Goal: Task Accomplishment & Management: Use online tool/utility

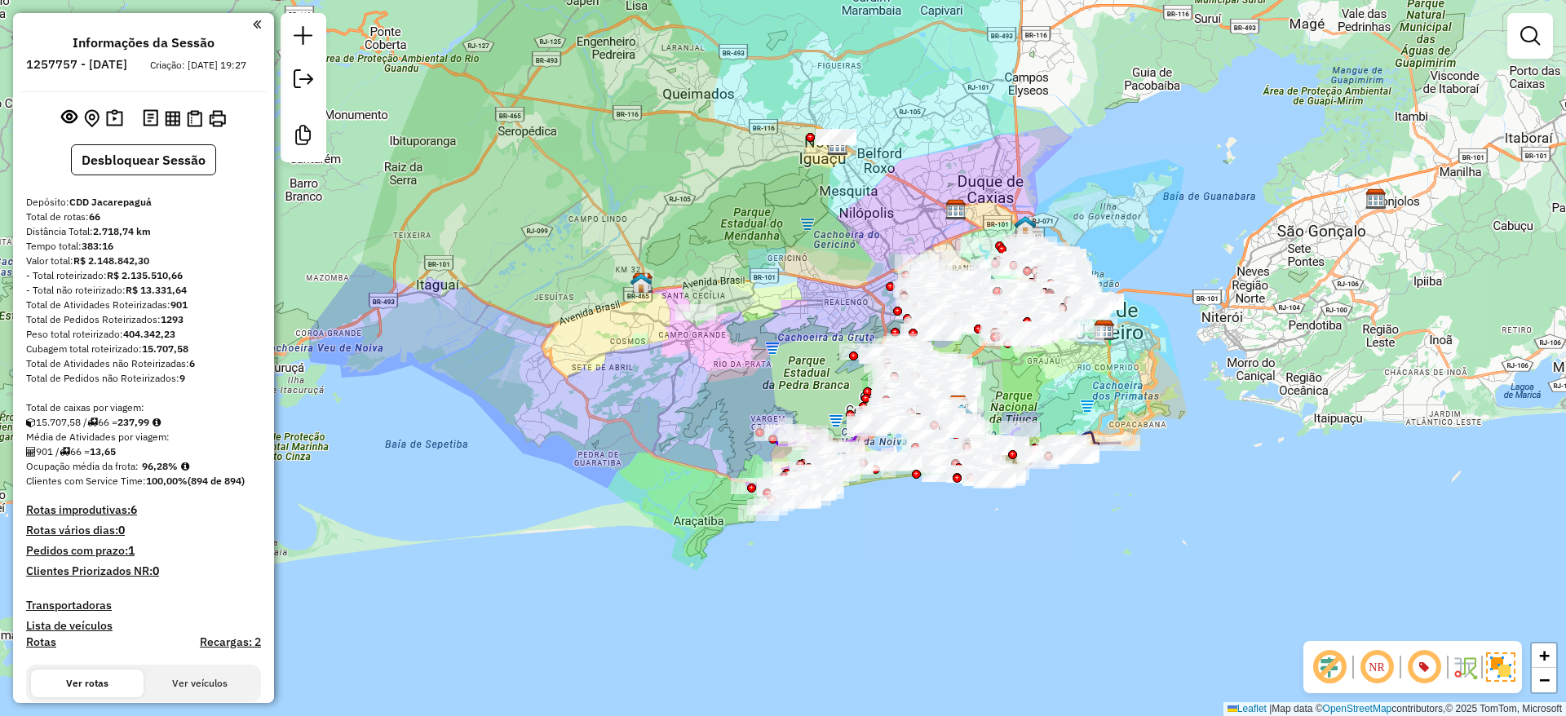
scroll to position [369, 0]
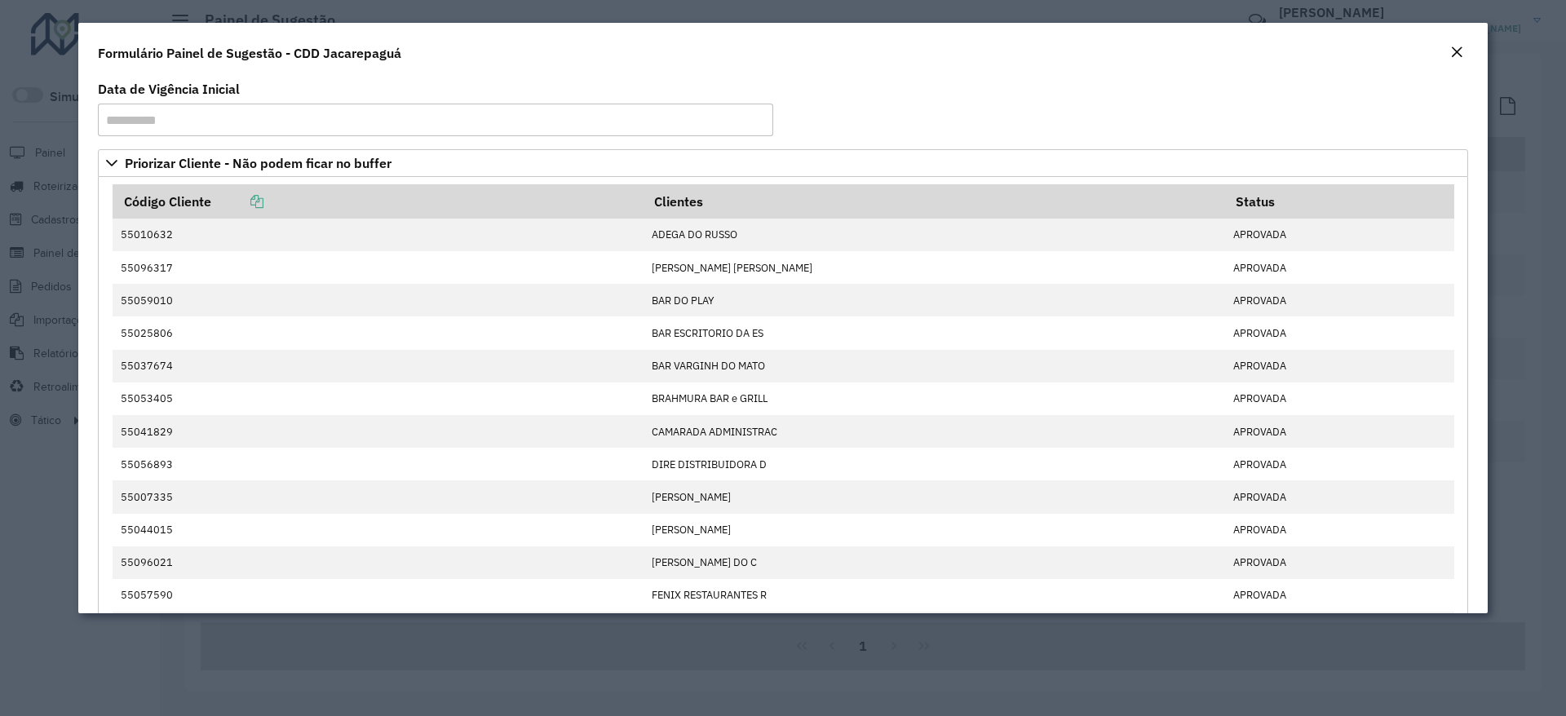
click at [1457, 51] on em "Close" at bounding box center [1457, 52] width 13 height 13
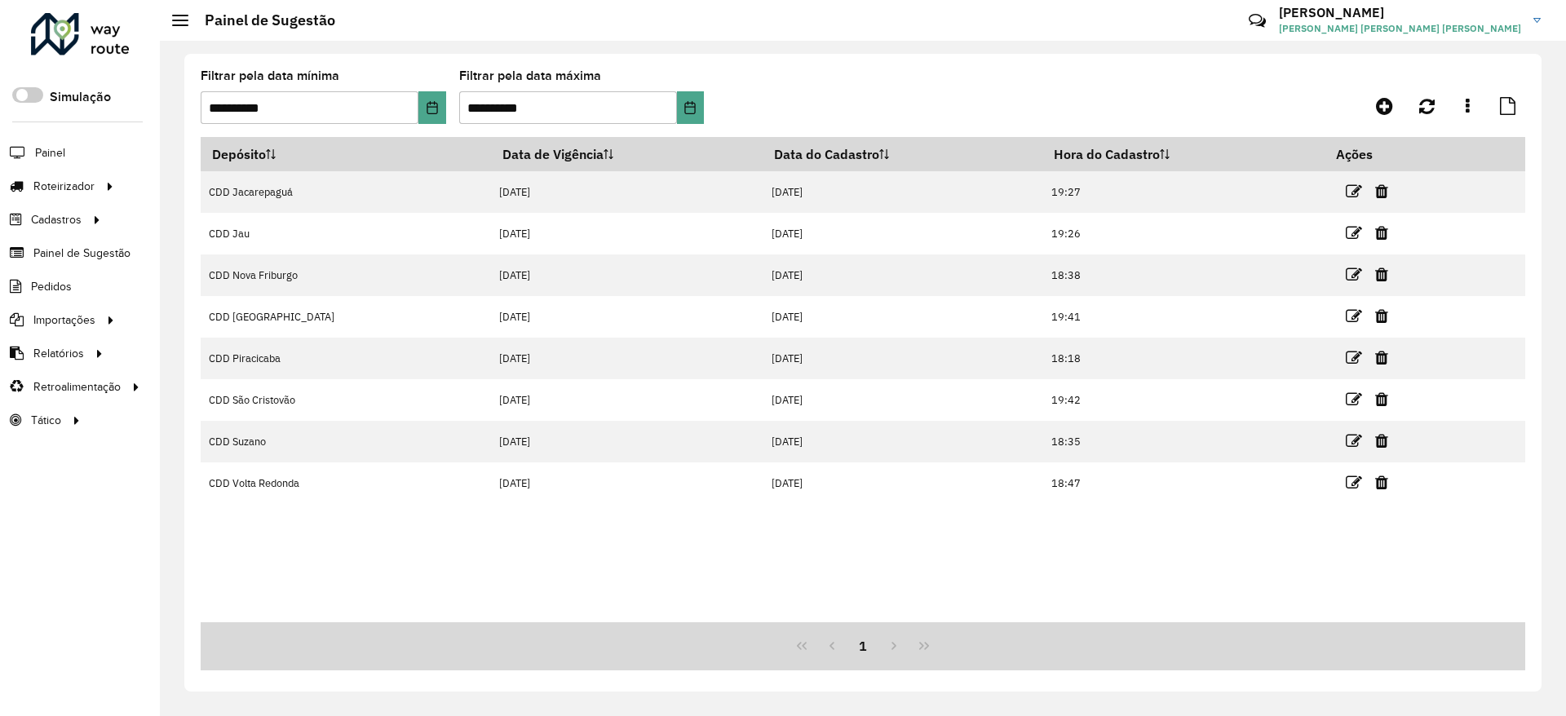
click at [0, 13] on div "Roteirizador AmbevTech" at bounding box center [80, 37] width 160 height 48
click at [61, 25] on div at bounding box center [80, 34] width 99 height 42
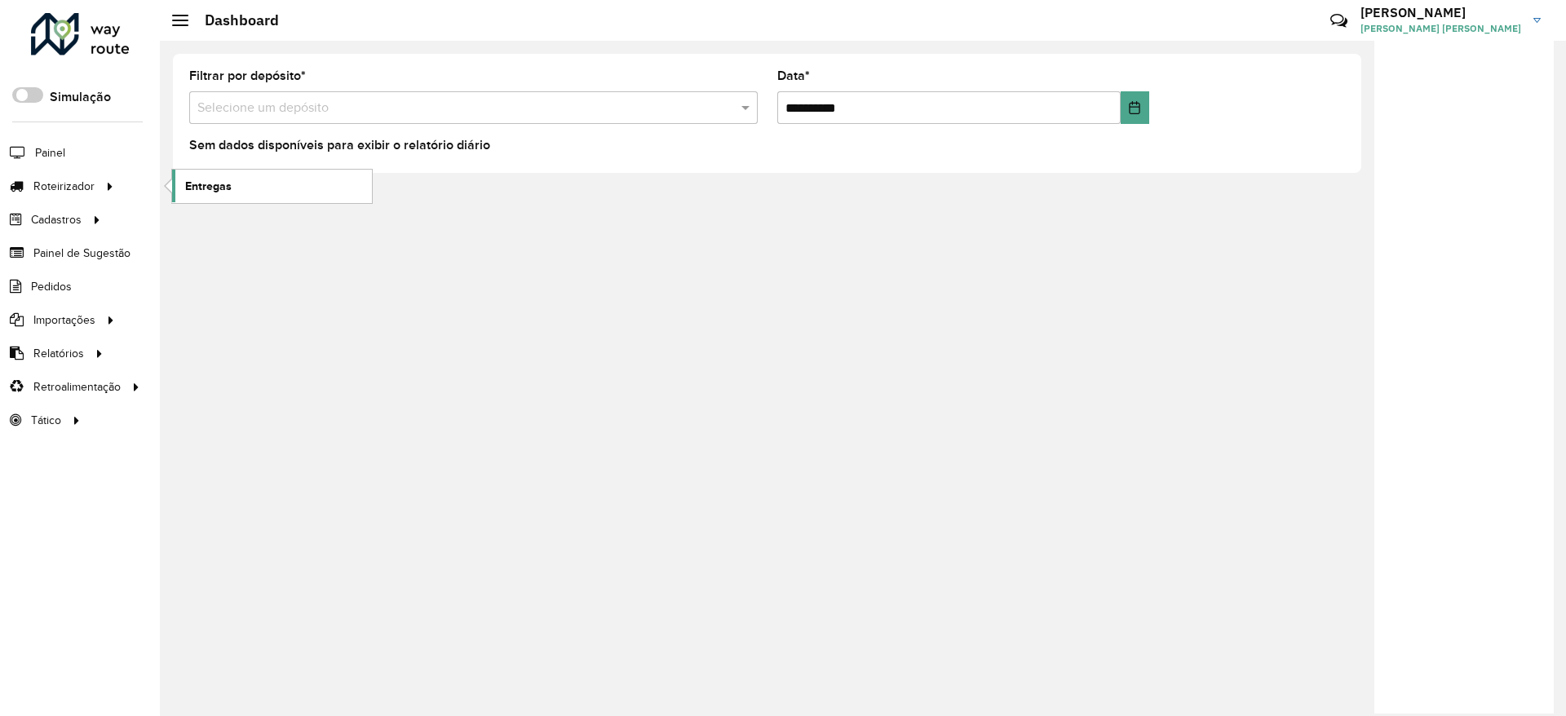
click at [245, 197] on link "Entregas" at bounding box center [272, 186] width 200 height 33
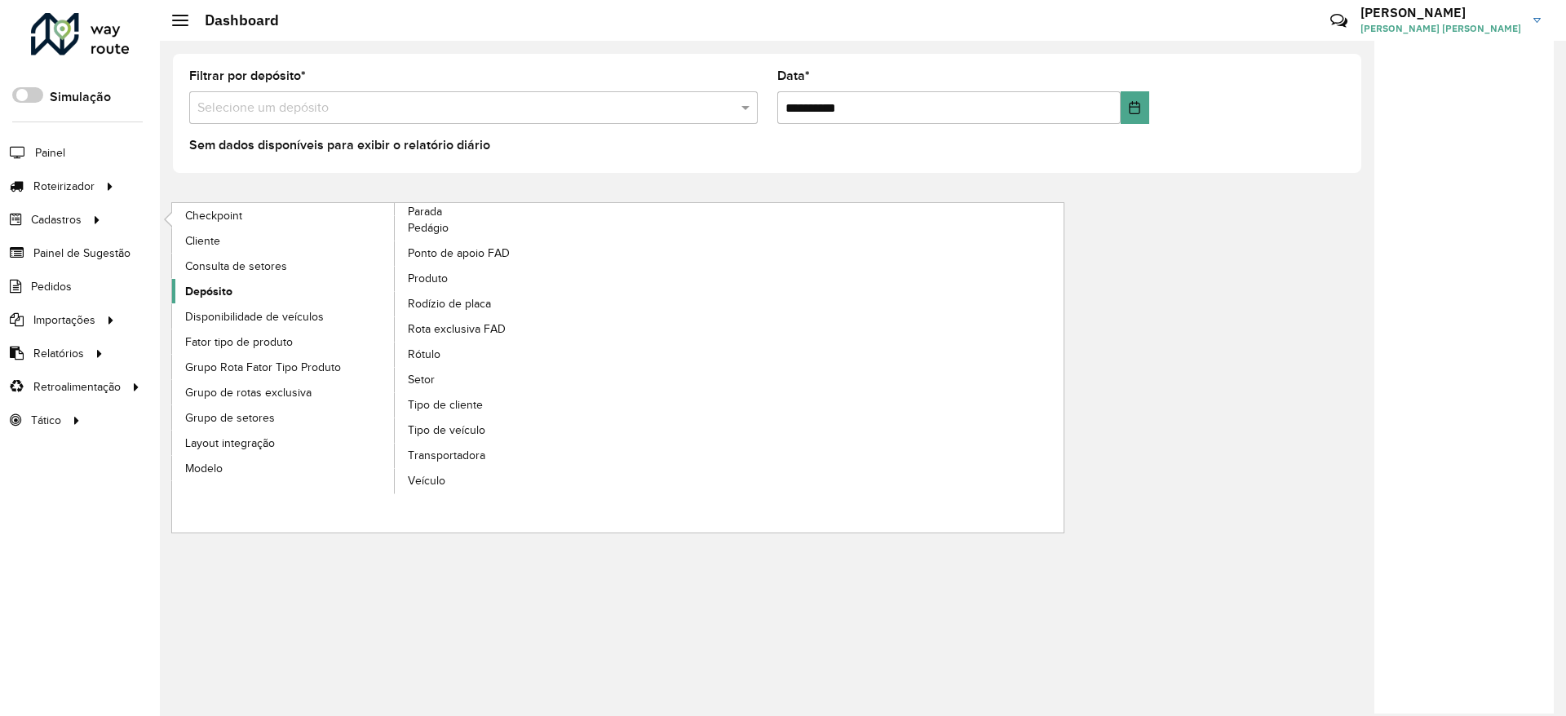
click at [198, 299] on span "Depósito" at bounding box center [208, 291] width 47 height 17
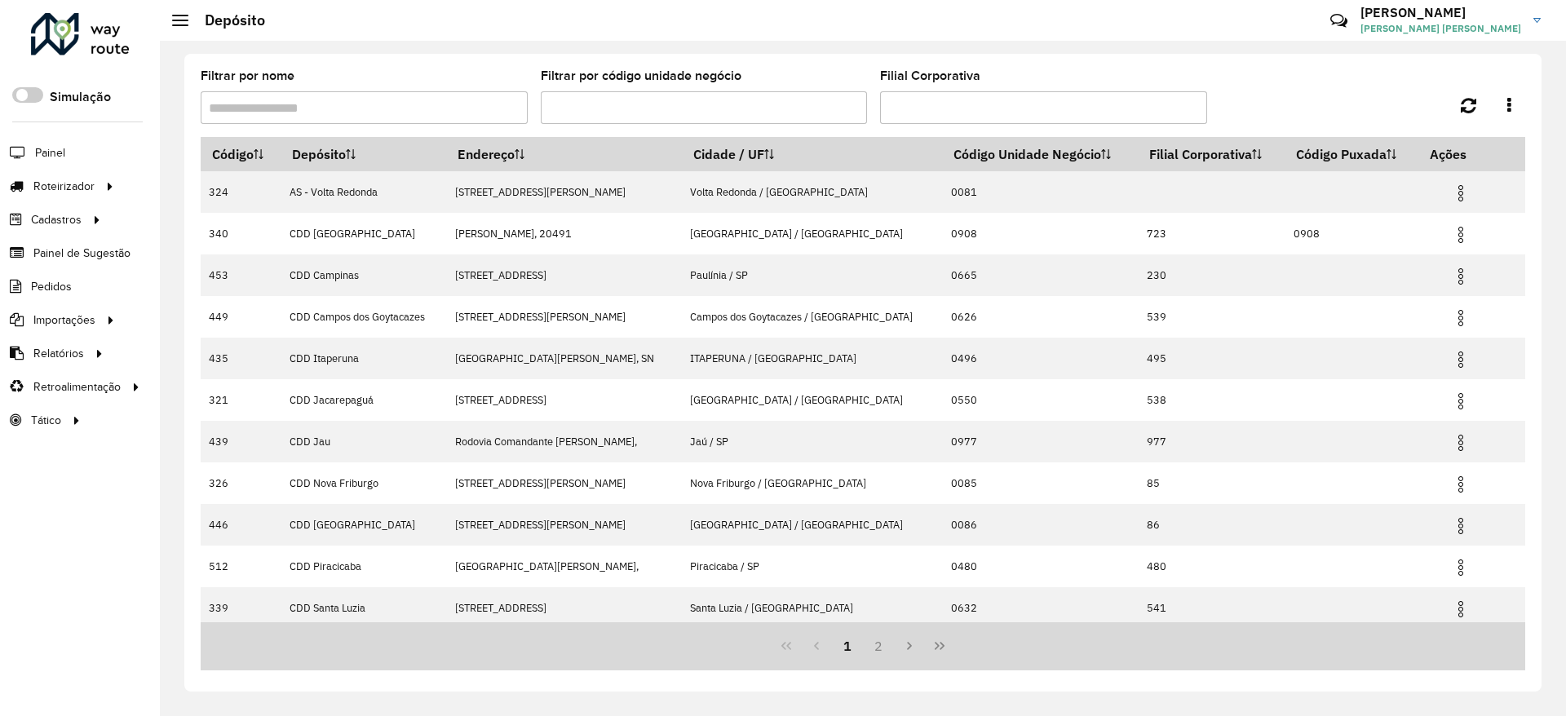
click at [429, 95] on input "Filtrar por nome" at bounding box center [364, 107] width 327 height 33
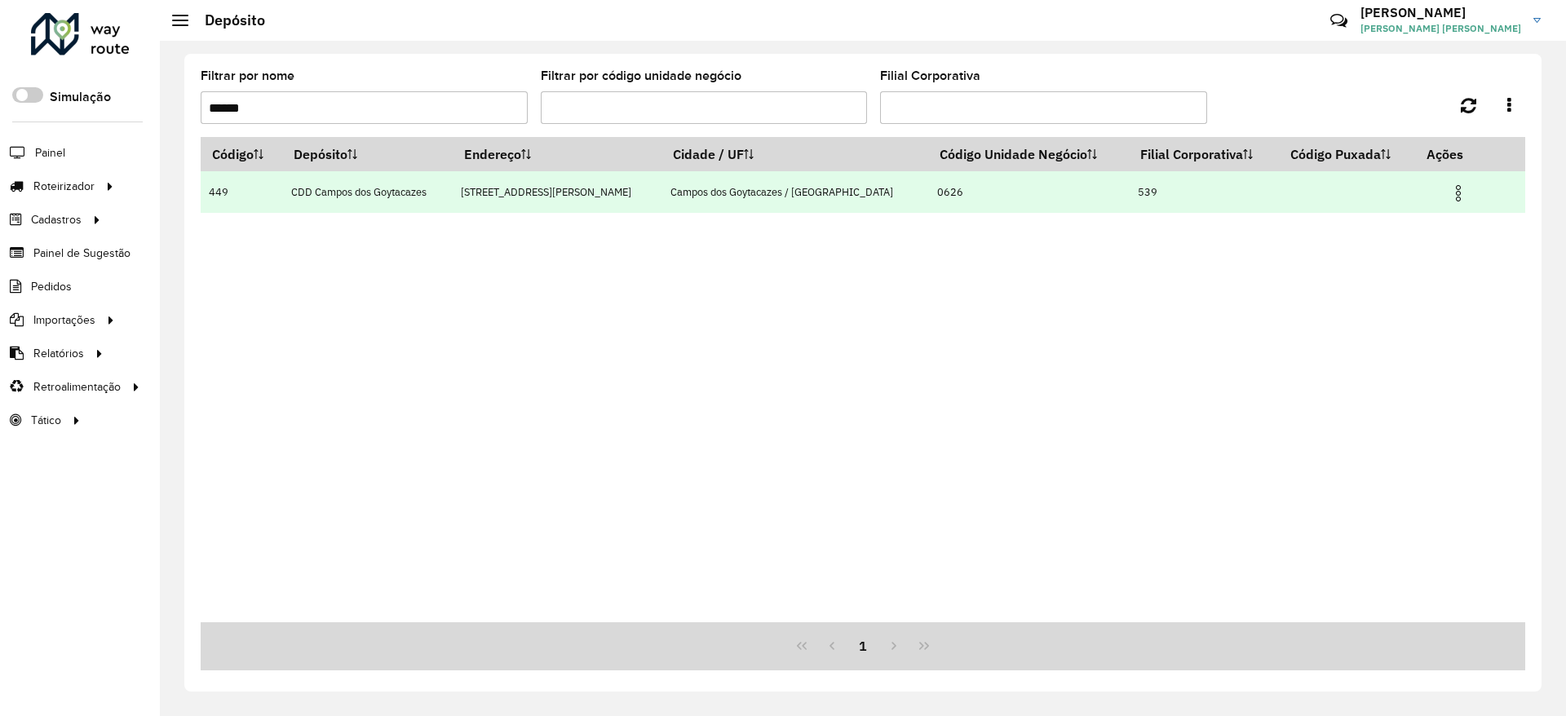
type input "******"
click at [1449, 196] on img at bounding box center [1459, 194] width 20 height 20
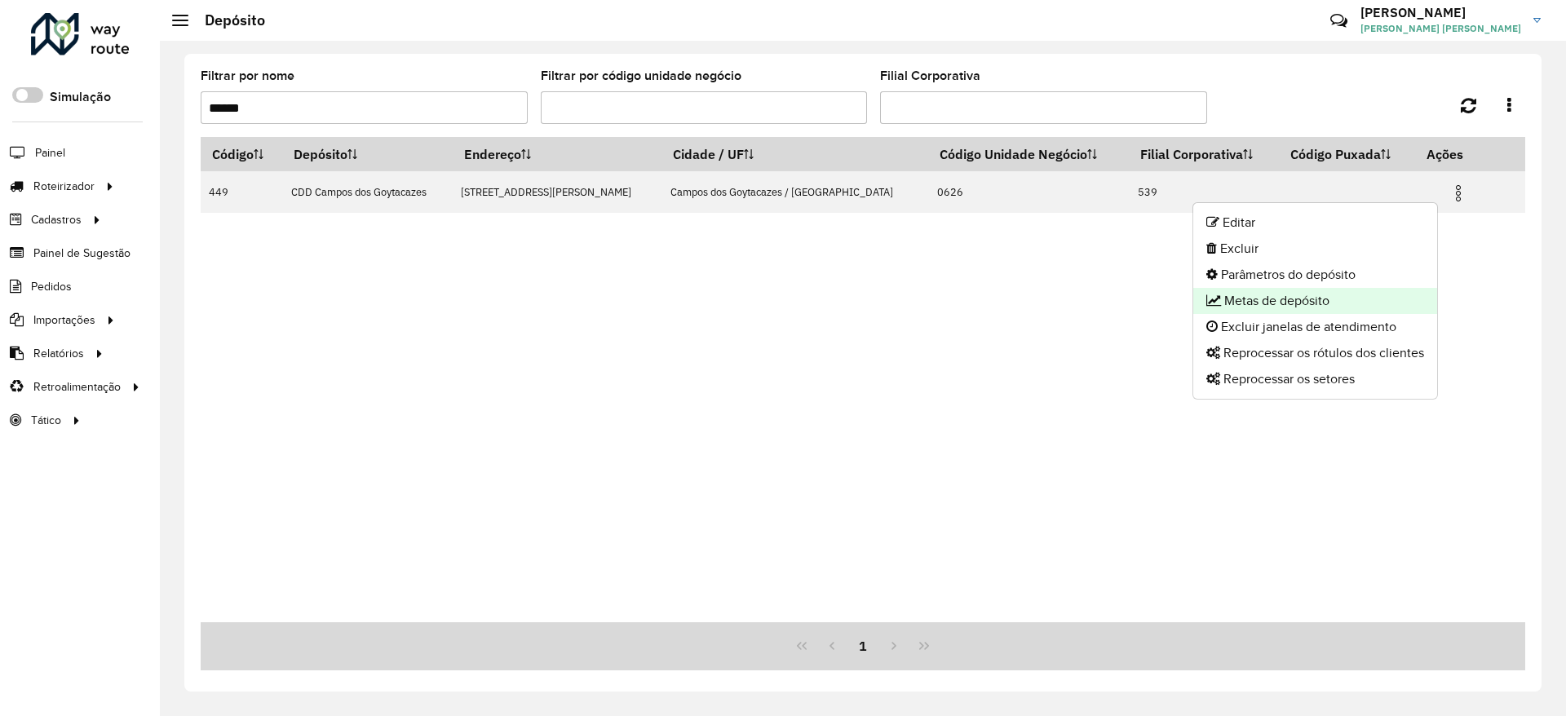
click at [1335, 296] on li "Metas de depósito" at bounding box center [1316, 301] width 244 height 26
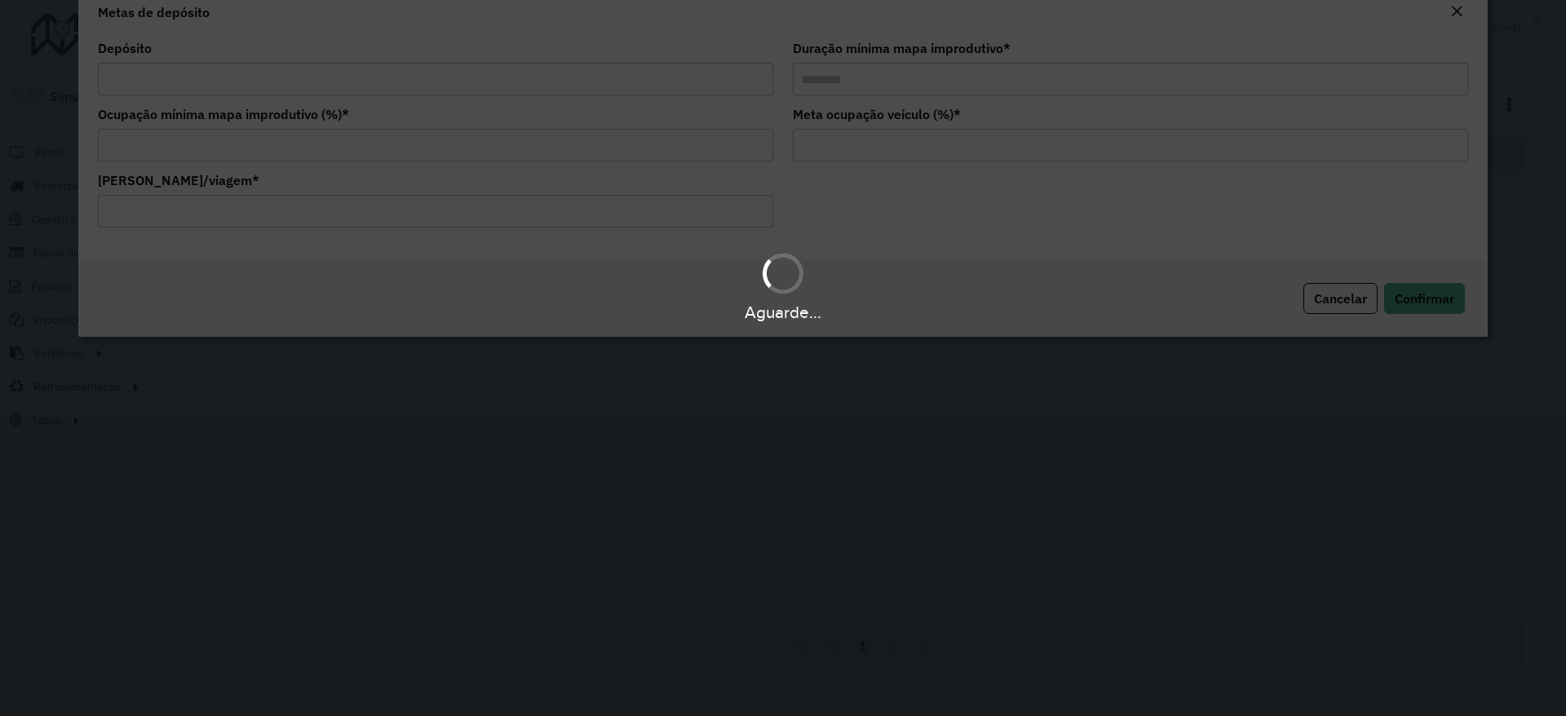
type input "**********"
type input "********"
type input "**"
type input "*****"
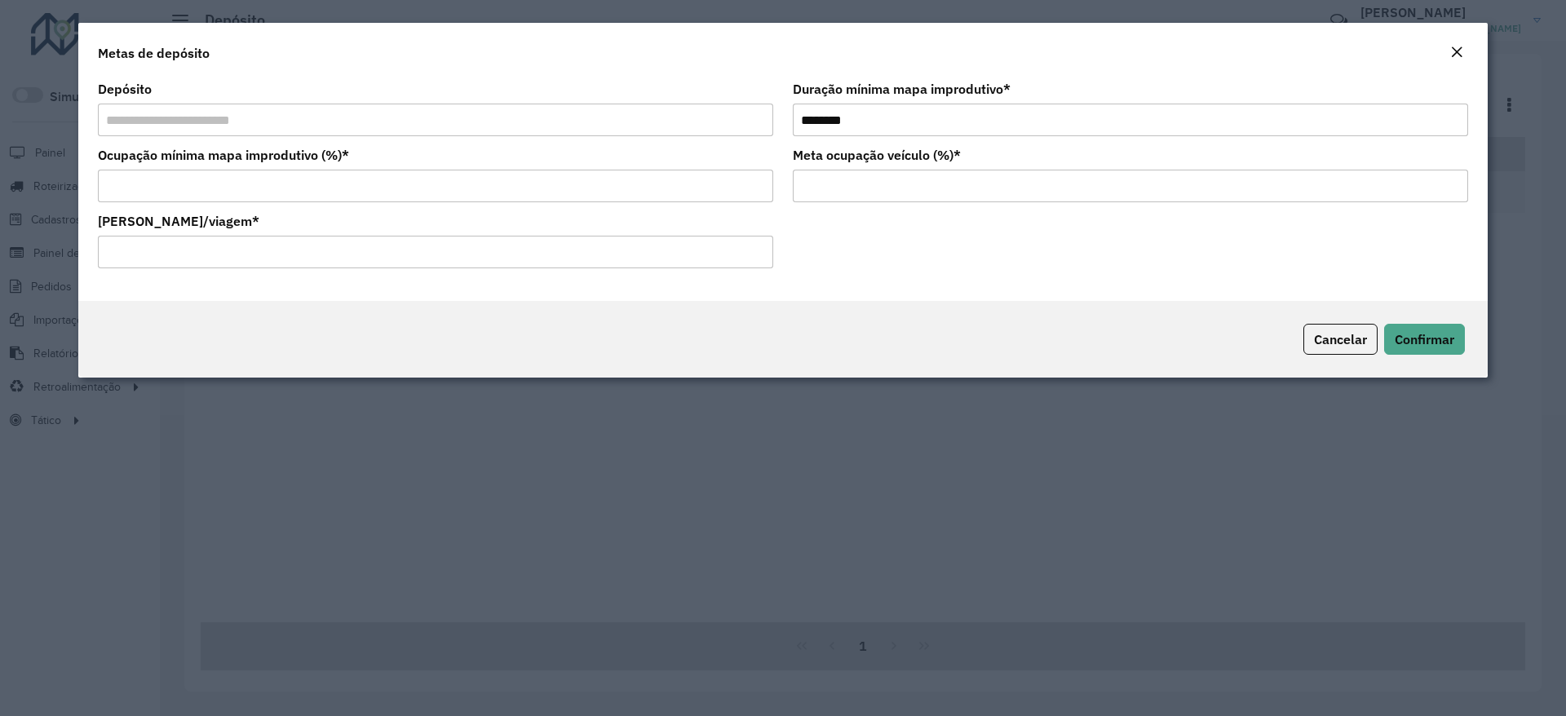
click at [1448, 47] on button "Close" at bounding box center [1457, 52] width 23 height 21
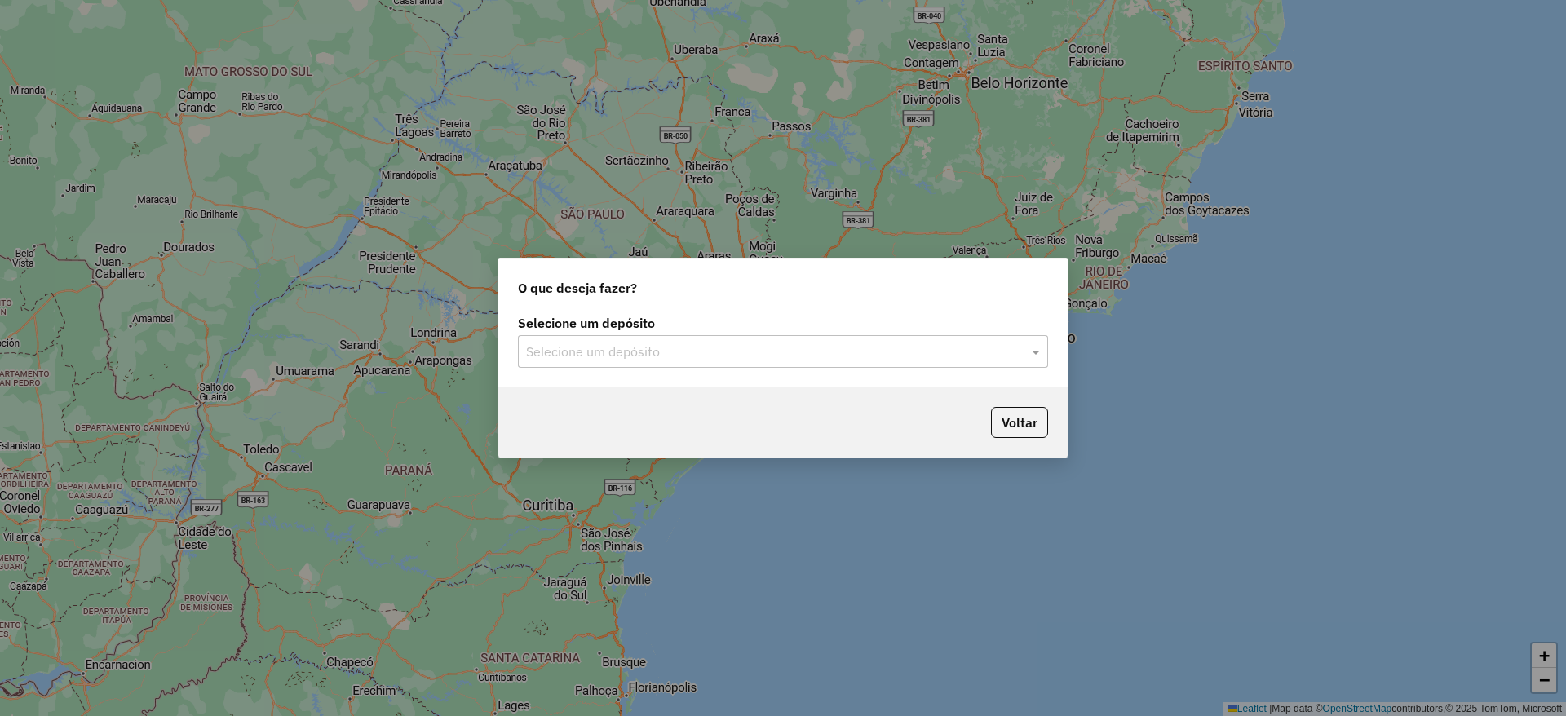
click at [684, 345] on input "text" at bounding box center [766, 353] width 481 height 20
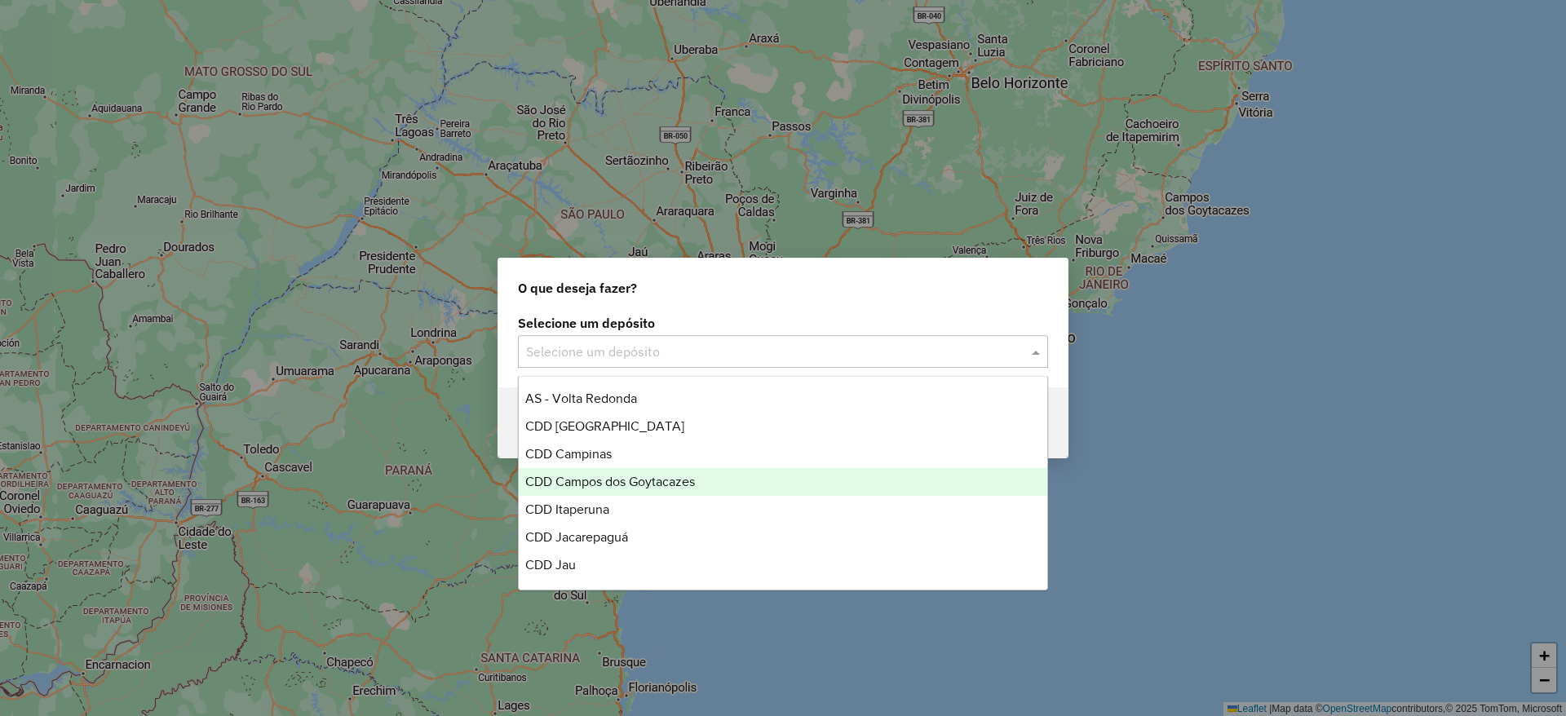
click at [643, 487] on span "CDD Campos dos Goytacazes" at bounding box center [610, 482] width 170 height 14
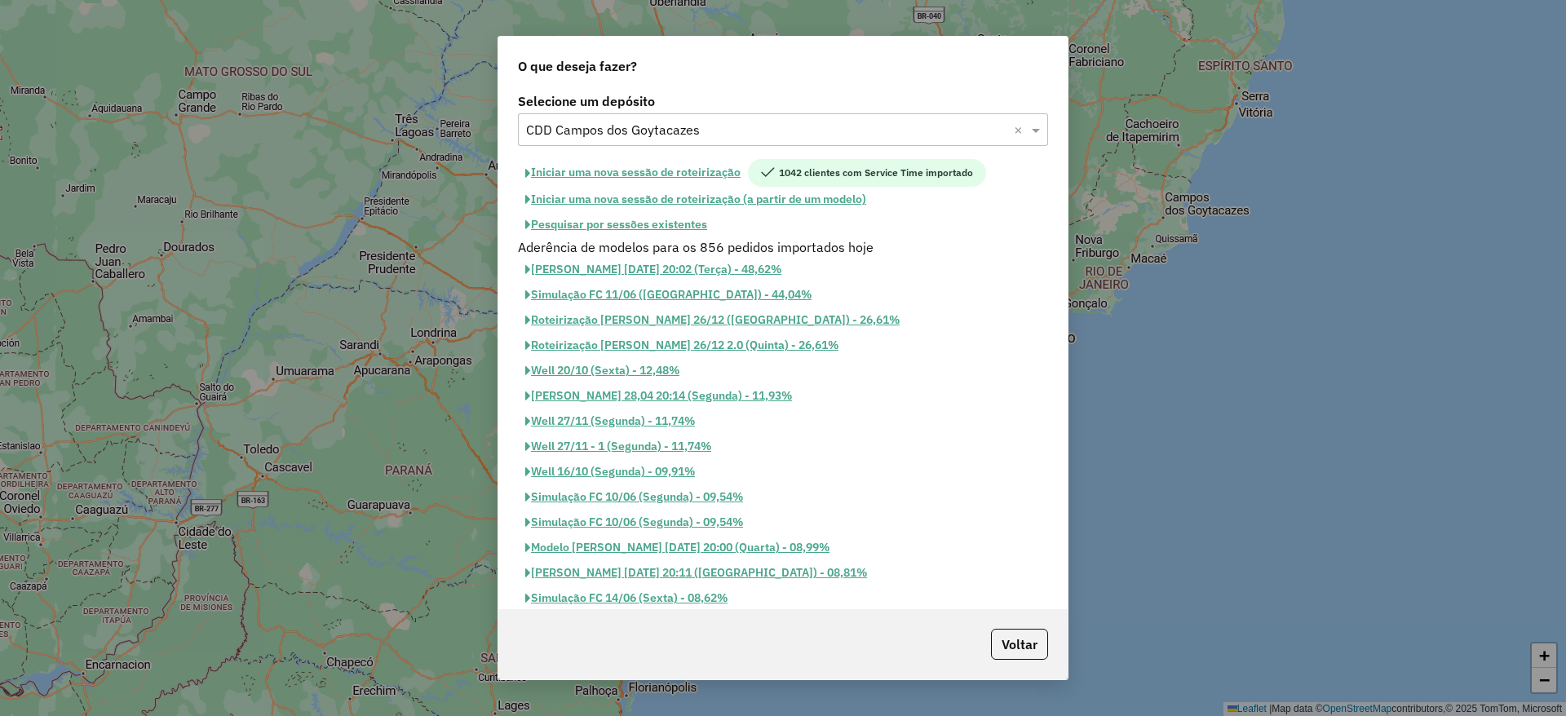
click at [686, 164] on button "Iniciar uma nova sessão de roteirização" at bounding box center [633, 173] width 230 height 28
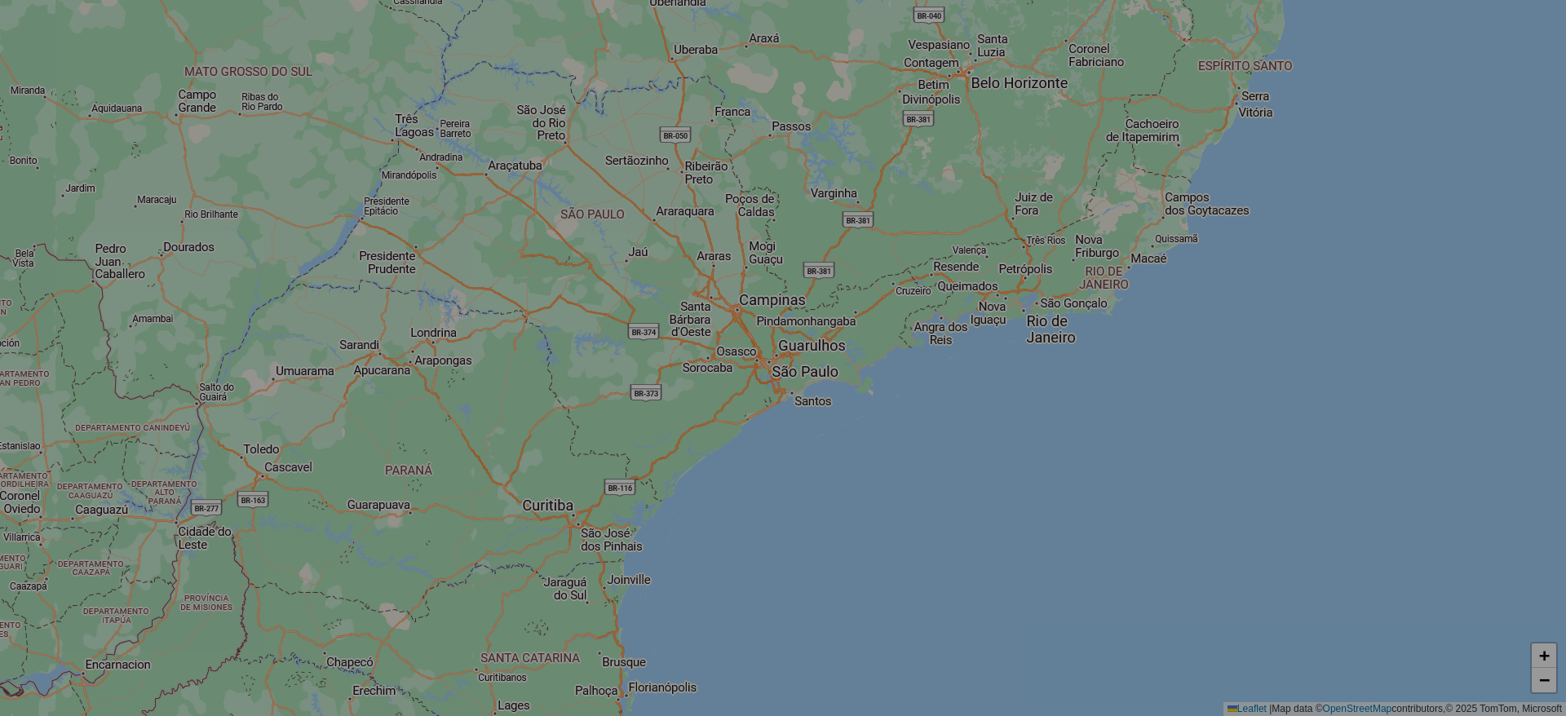
select select "*"
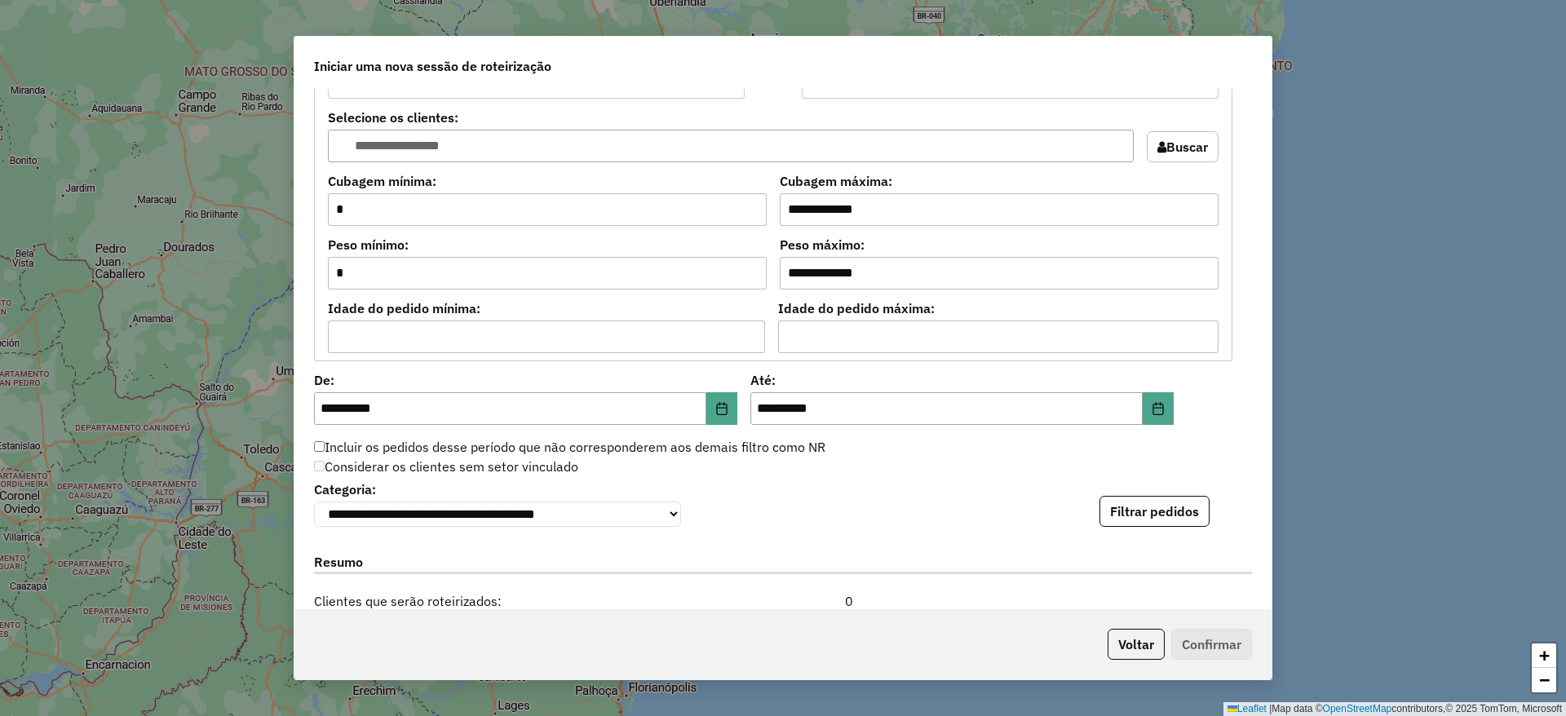
scroll to position [1653, 0]
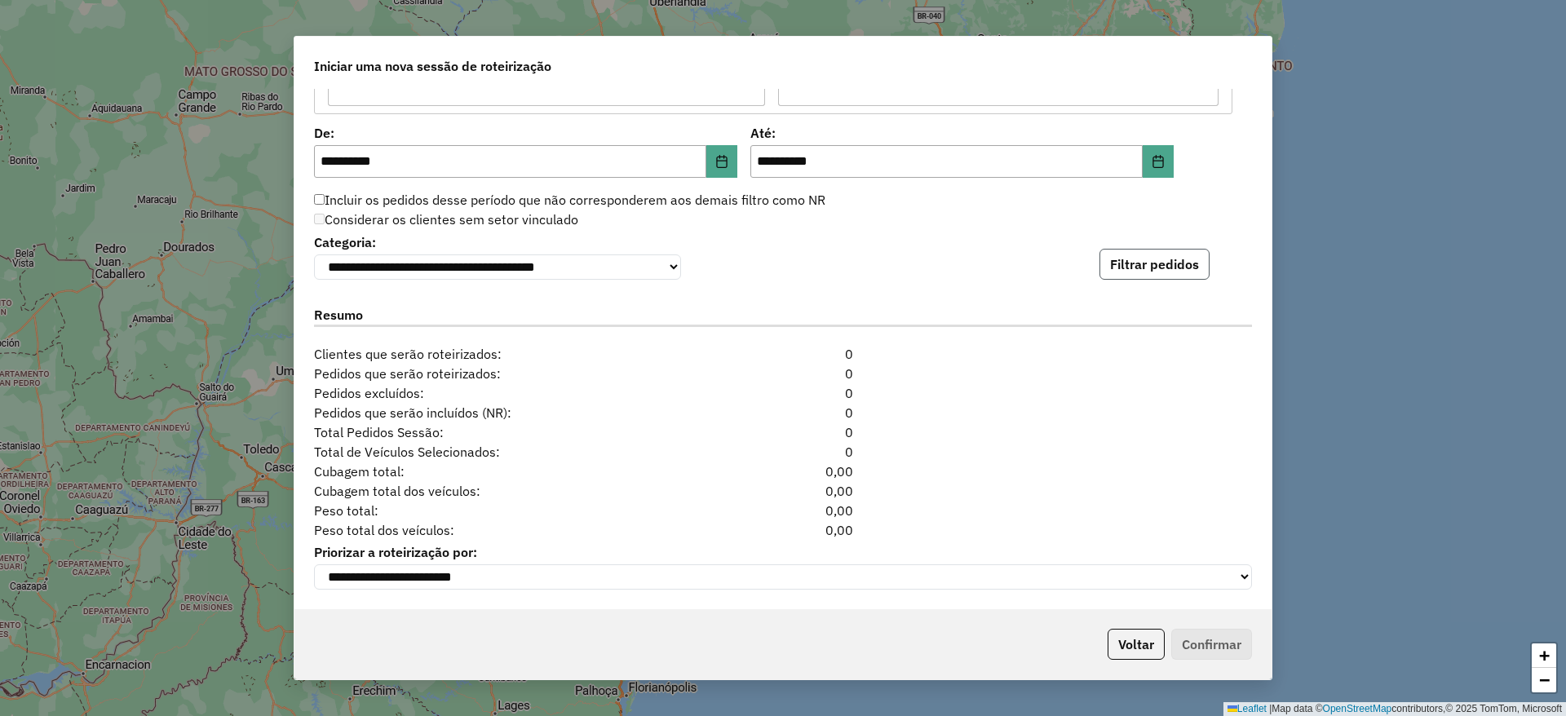
click at [1161, 258] on button "Filtrar pedidos" at bounding box center [1155, 264] width 110 height 31
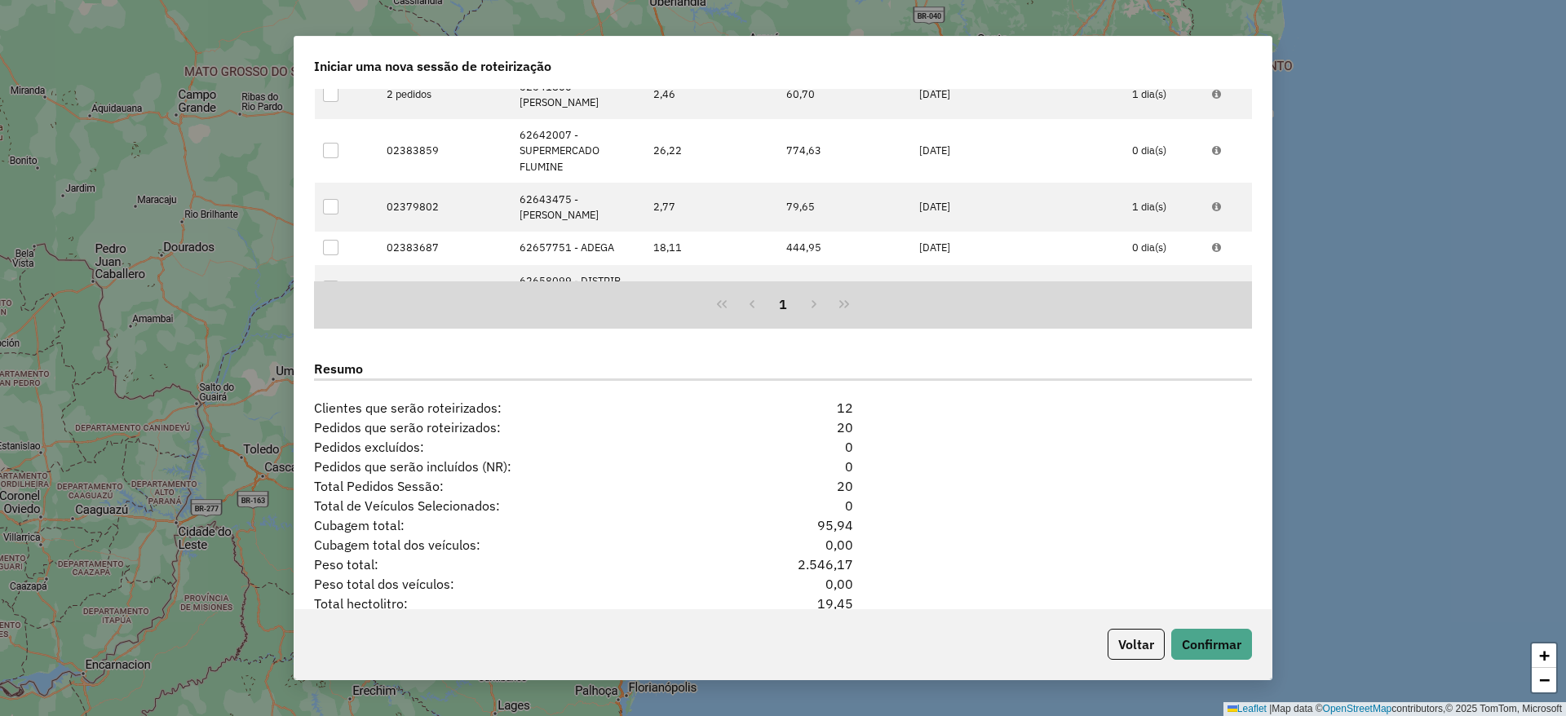
scroll to position [1979, 0]
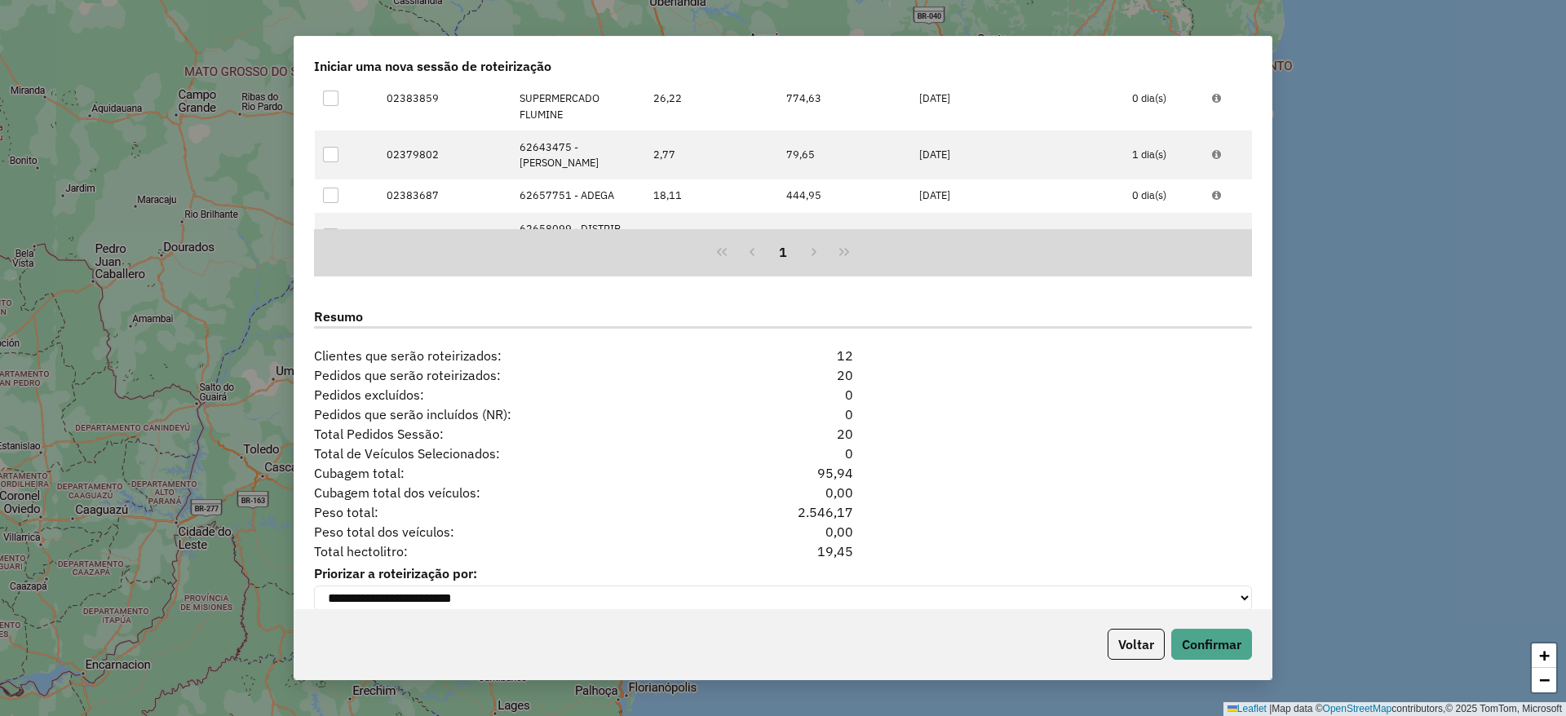
click at [839, 548] on div "19,45" at bounding box center [783, 552] width 160 height 20
copy div "19,45"
click at [1137, 656] on button "Voltar" at bounding box center [1136, 644] width 57 height 31
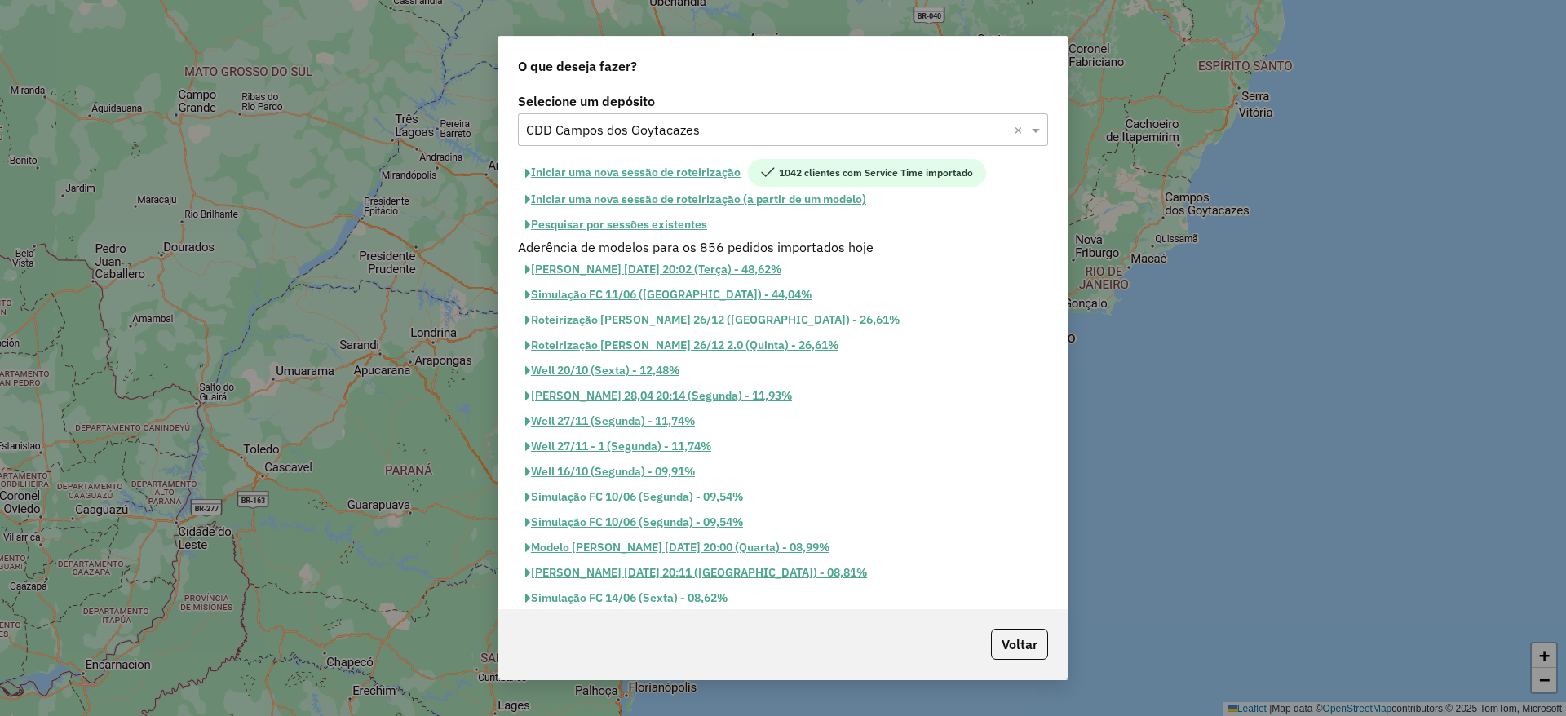
click at [679, 224] on button "Pesquisar por sessões existentes" at bounding box center [616, 224] width 197 height 25
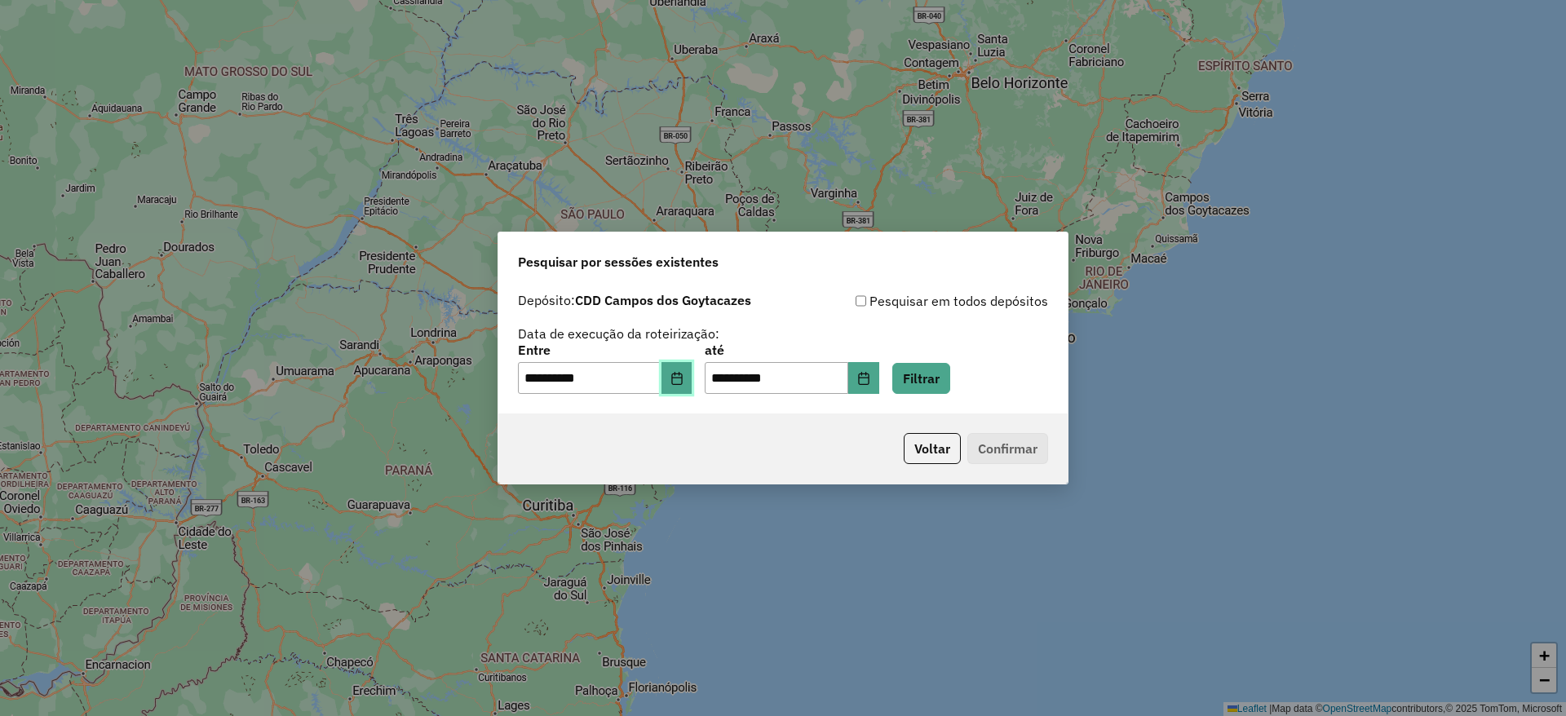
click at [682, 373] on icon "Choose Date" at bounding box center [676, 378] width 11 height 13
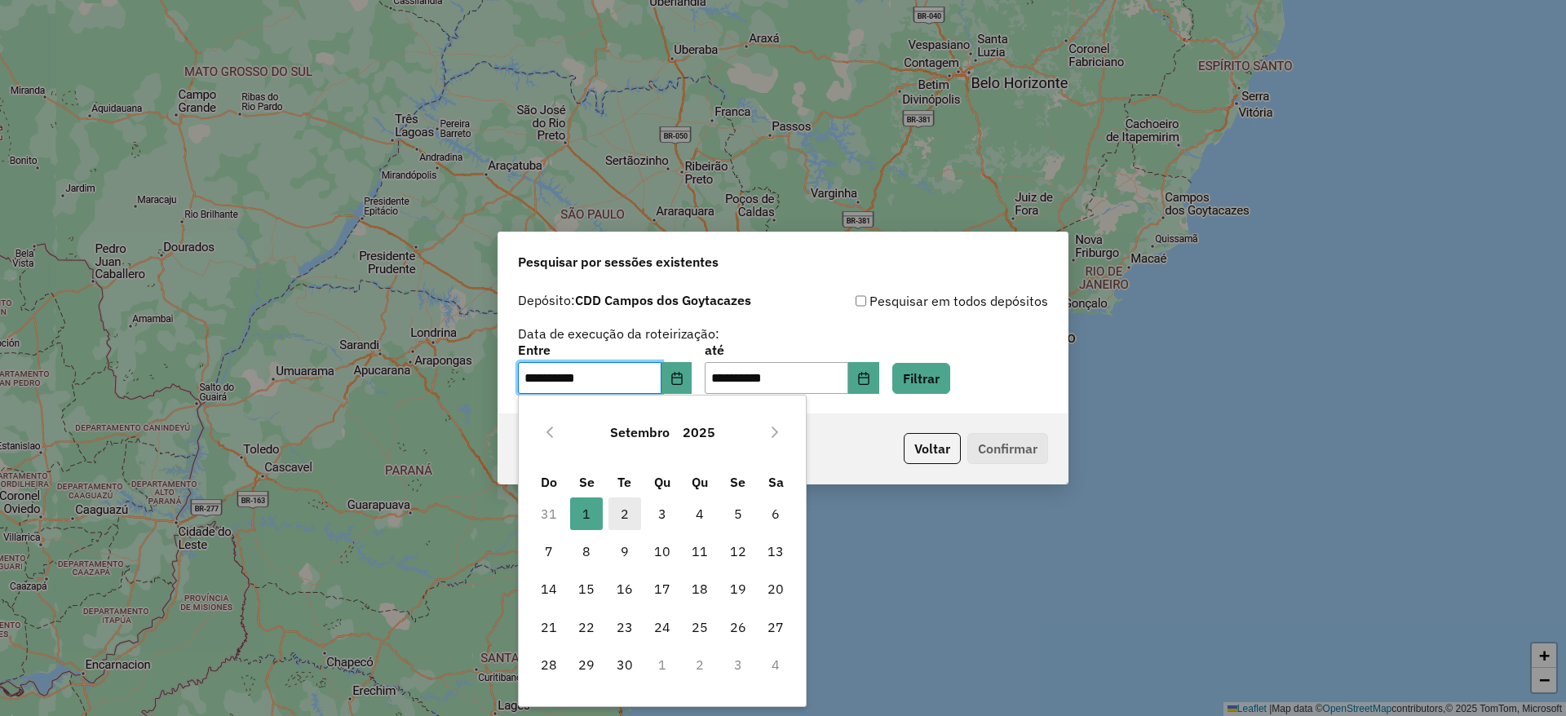
click at [631, 516] on span "2" at bounding box center [625, 514] width 33 height 33
type input "**********"
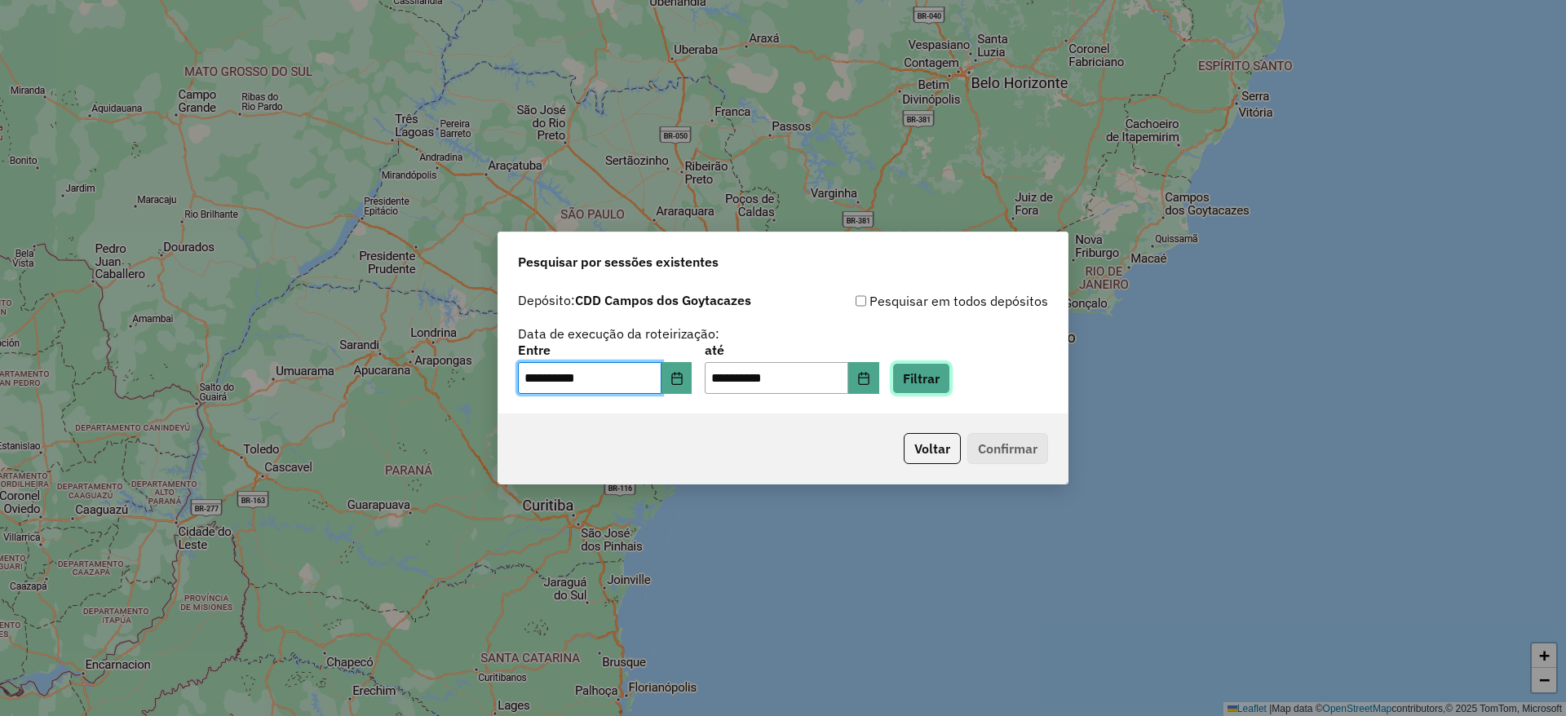
click at [944, 367] on button "Filtrar" at bounding box center [922, 378] width 58 height 31
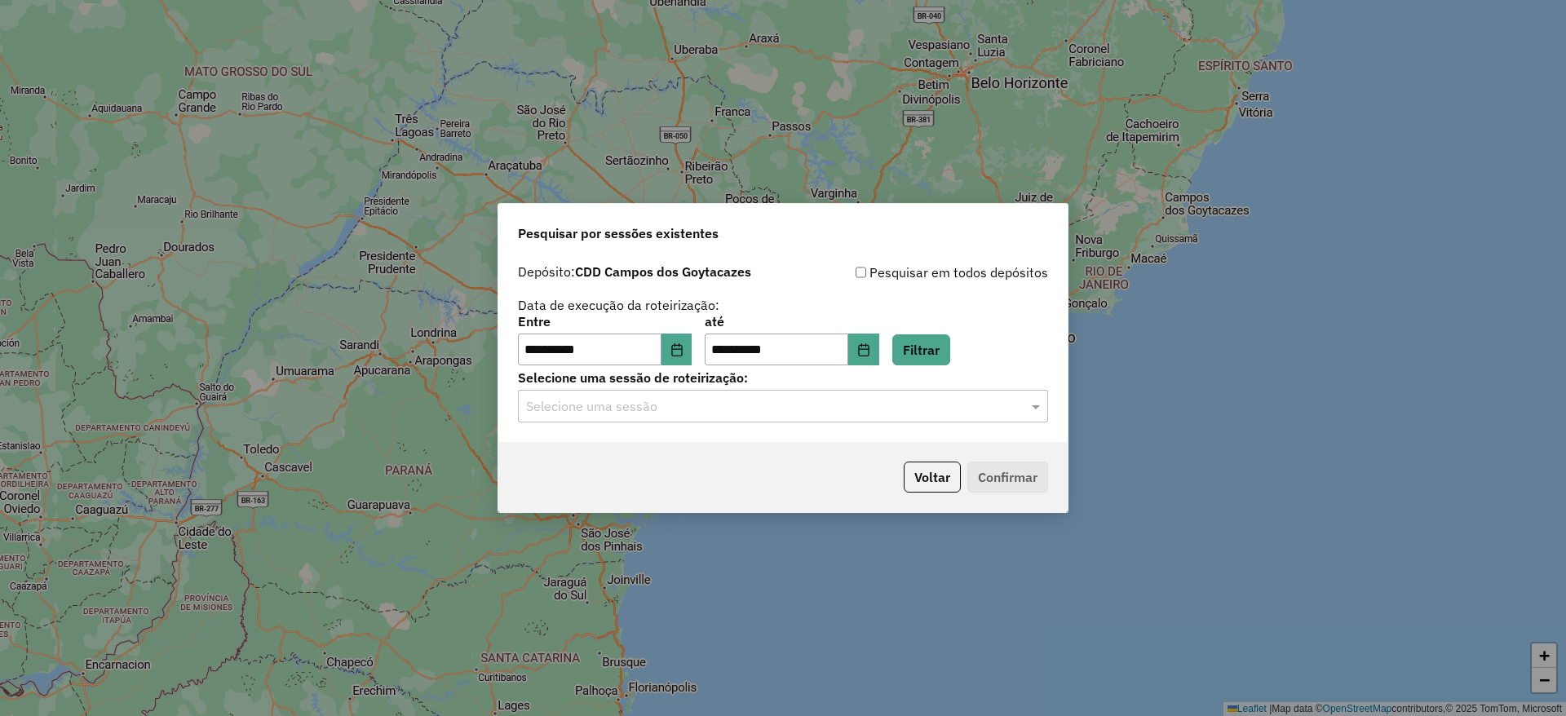
click at [739, 411] on input "text" at bounding box center [766, 407] width 481 height 20
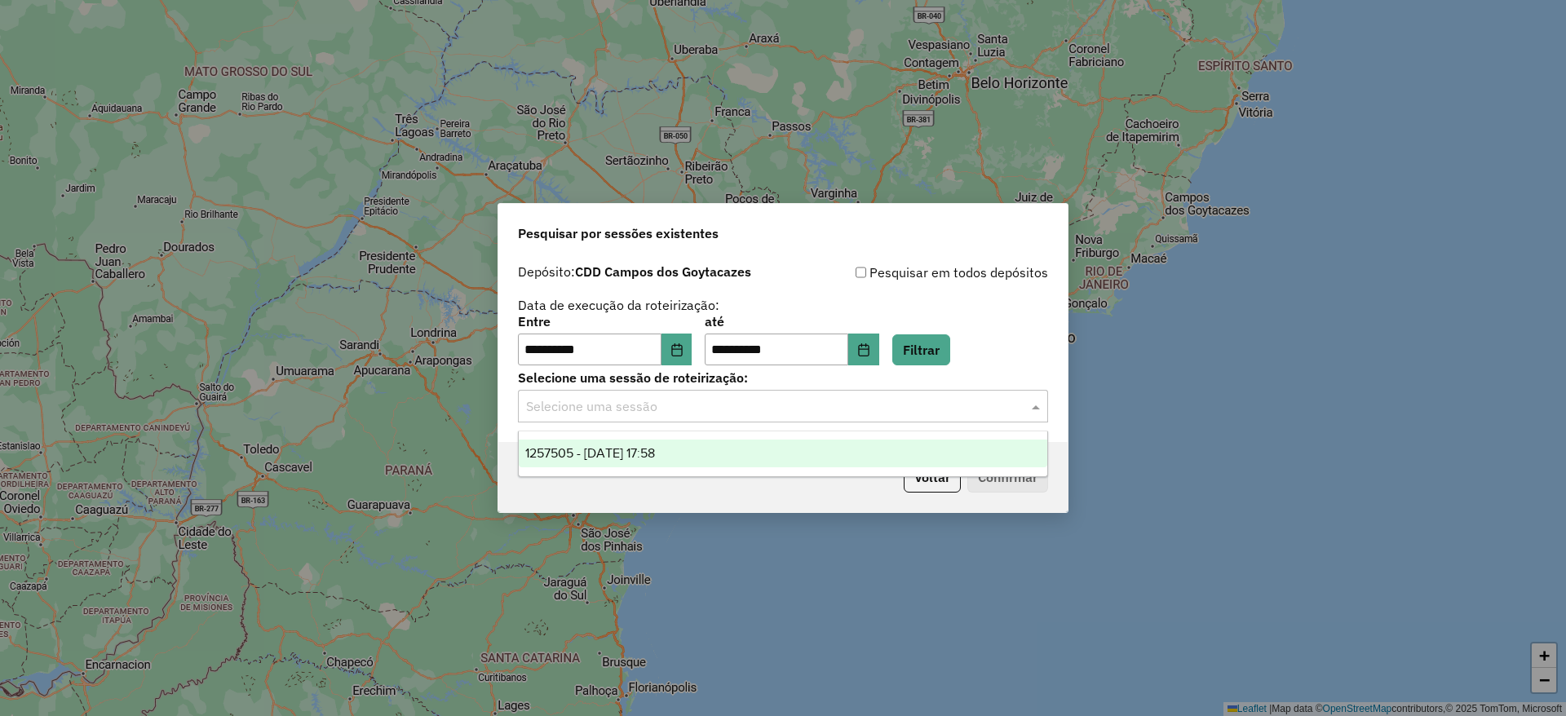
click at [764, 457] on div "1257505 - 02/09/2025 17:58" at bounding box center [783, 454] width 529 height 28
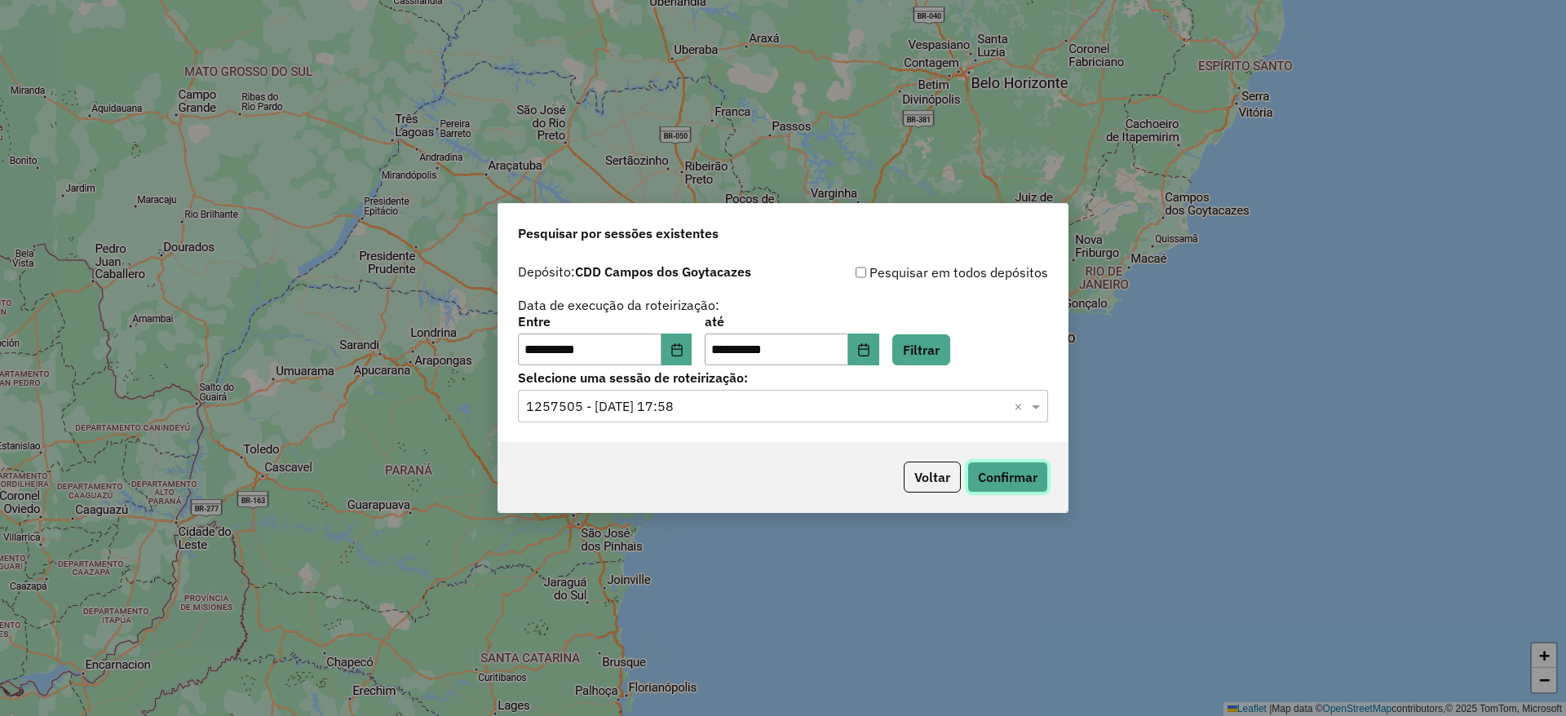
click at [980, 474] on button "Confirmar" at bounding box center [1008, 477] width 81 height 31
click at [932, 494] on div "Voltar Confirmar" at bounding box center [782, 477] width 569 height 70
click at [918, 481] on button "Voltar" at bounding box center [932, 477] width 57 height 31
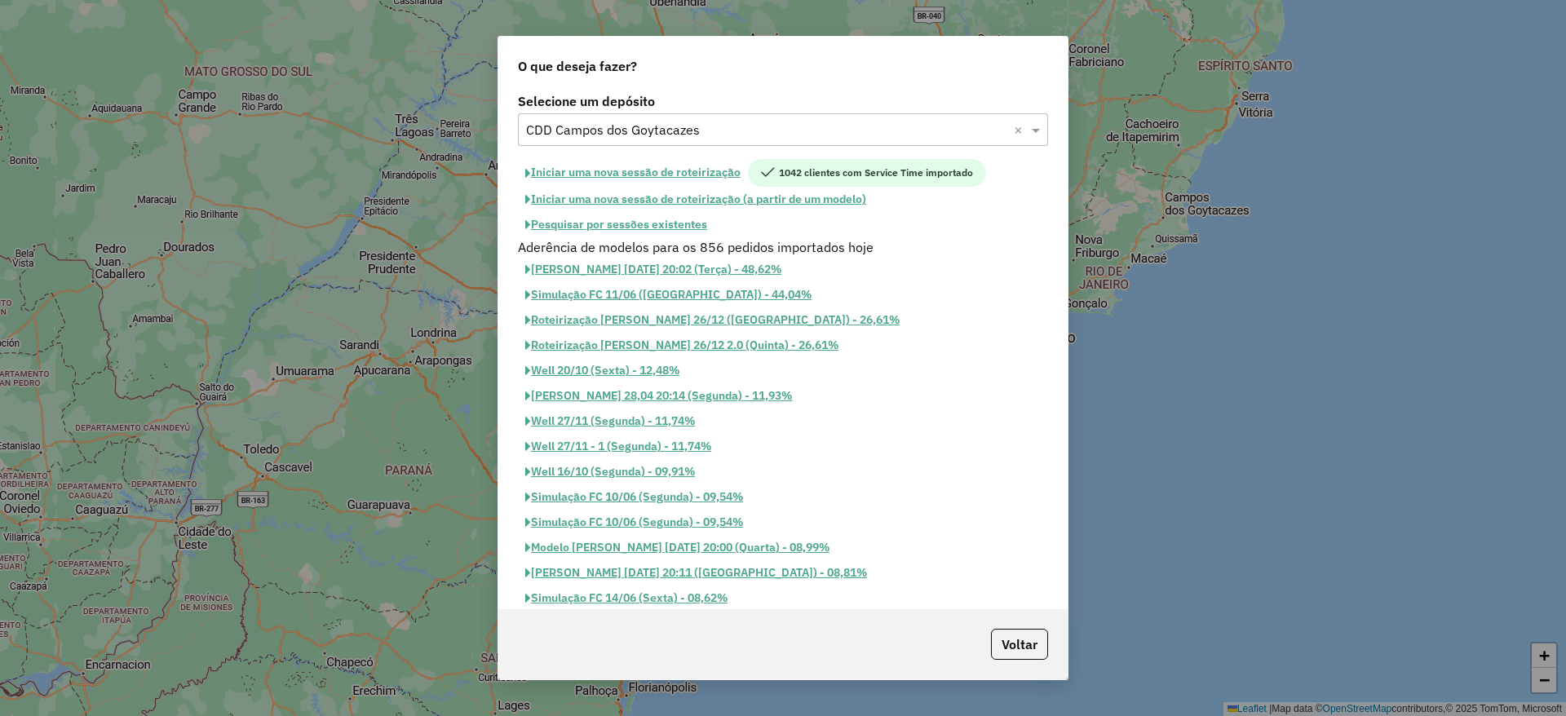
click at [686, 100] on label "Selecione um depósito" at bounding box center [783, 101] width 530 height 20
click at [681, 141] on div "Selecione um depósito × CDD Campos dos Goytacazes ×" at bounding box center [783, 129] width 530 height 33
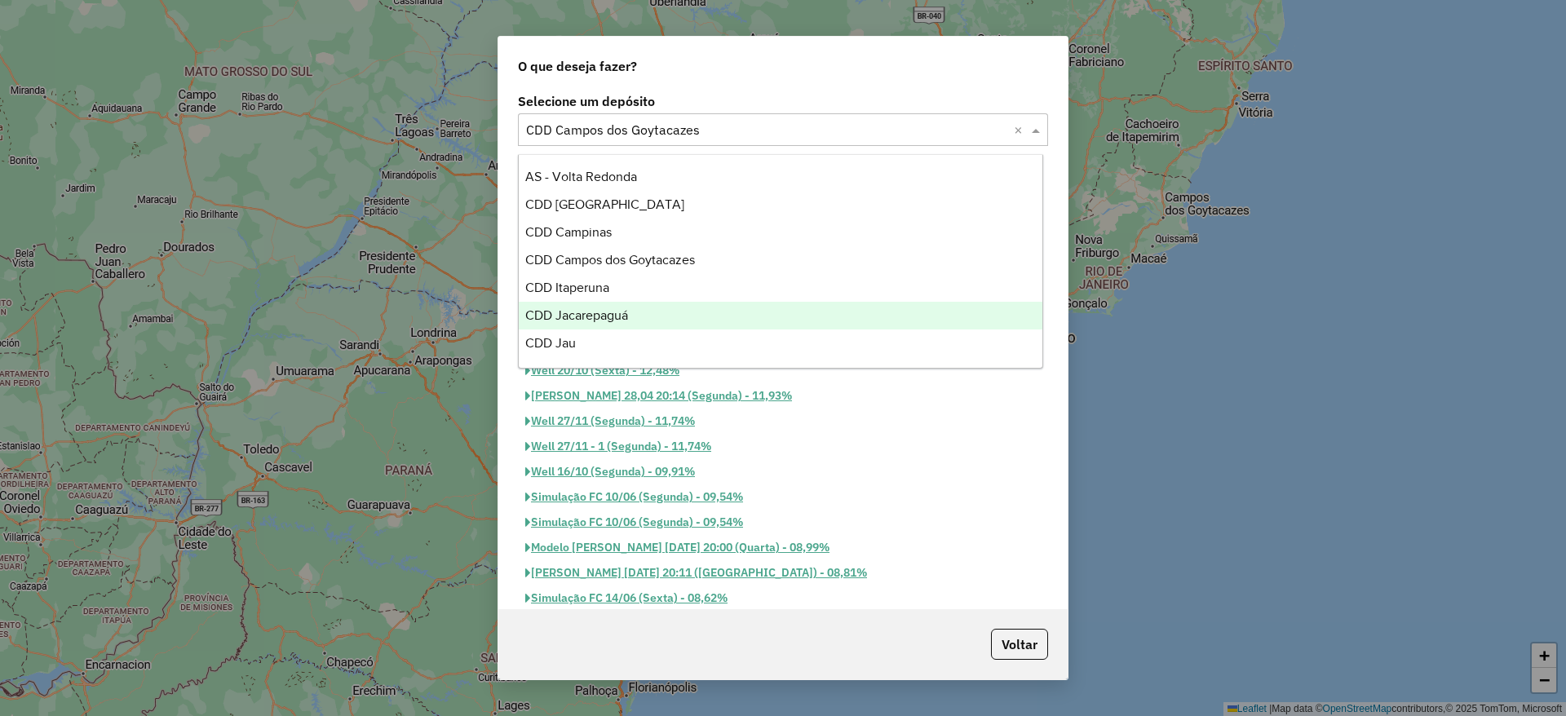
click at [622, 320] on span "CDD Jacarepaguá" at bounding box center [576, 315] width 103 height 14
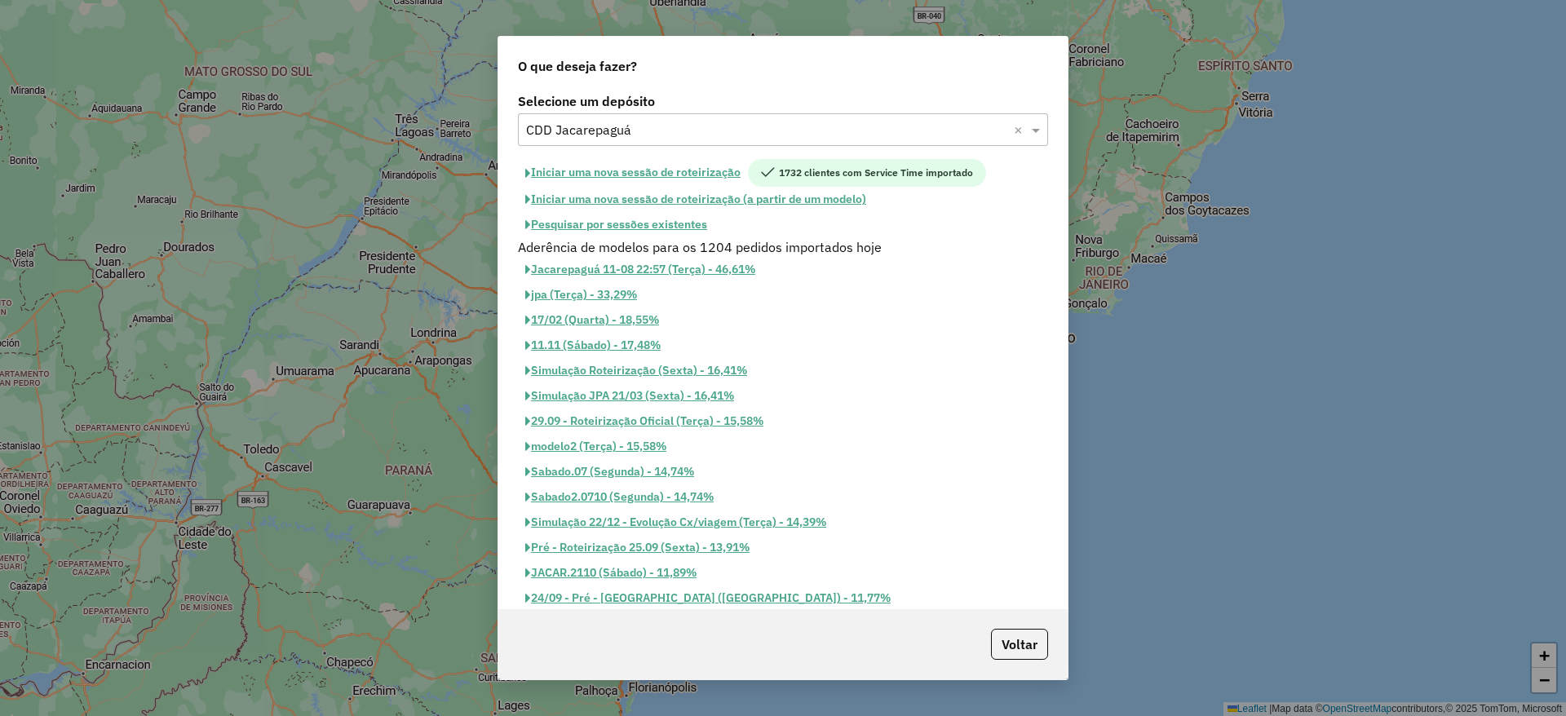
click at [692, 170] on button "Iniciar uma nova sessão de roteirização" at bounding box center [633, 173] width 230 height 28
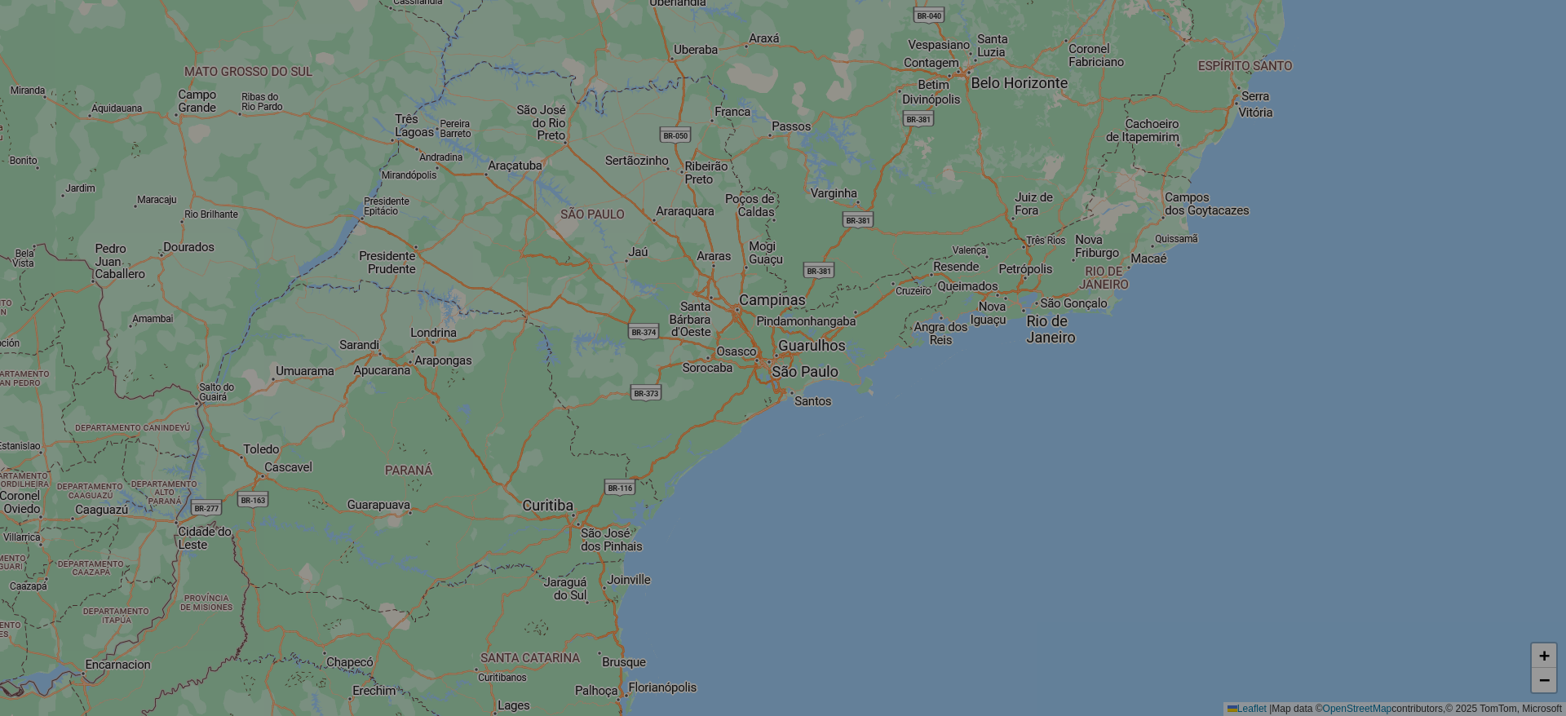
select select "*"
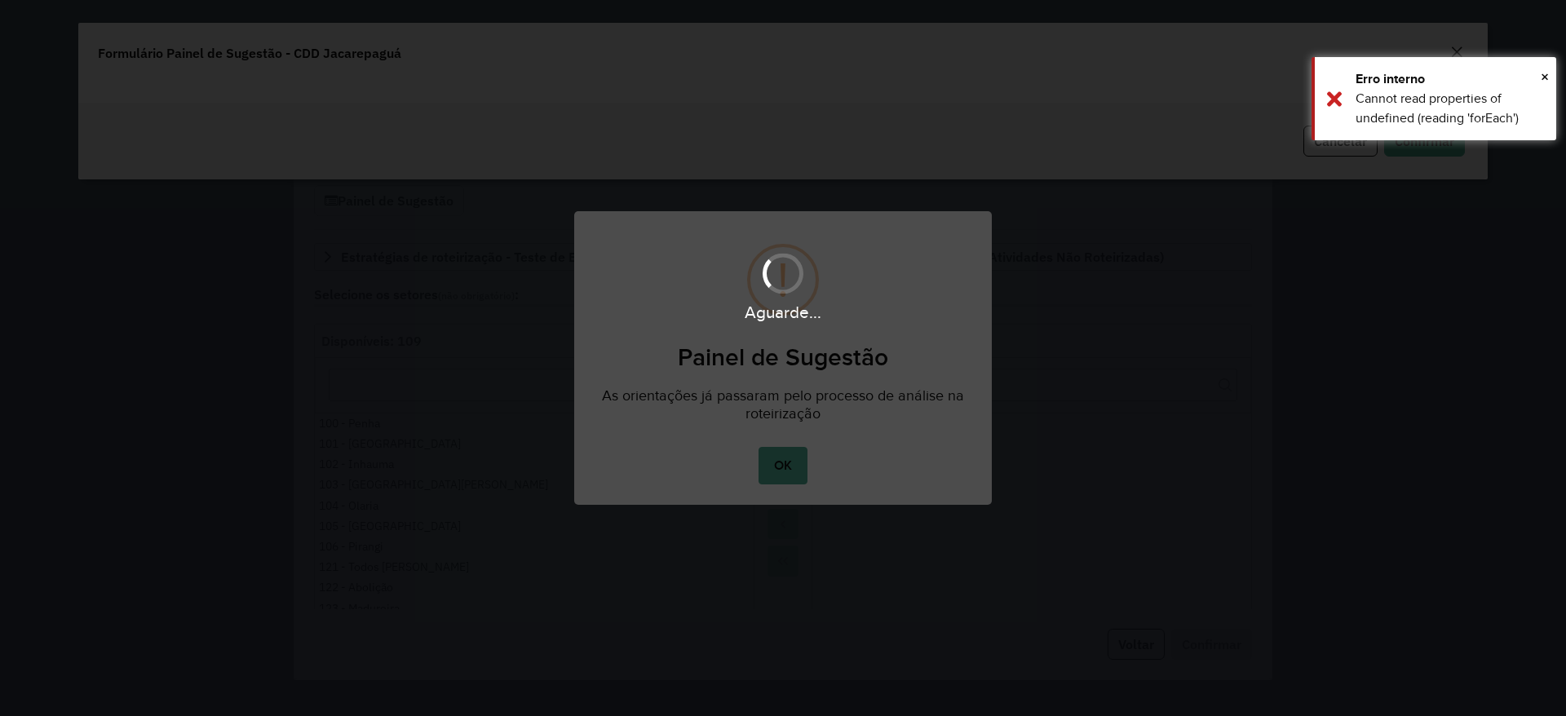
click at [791, 472] on div "Aguarde..." at bounding box center [783, 358] width 1566 height 716
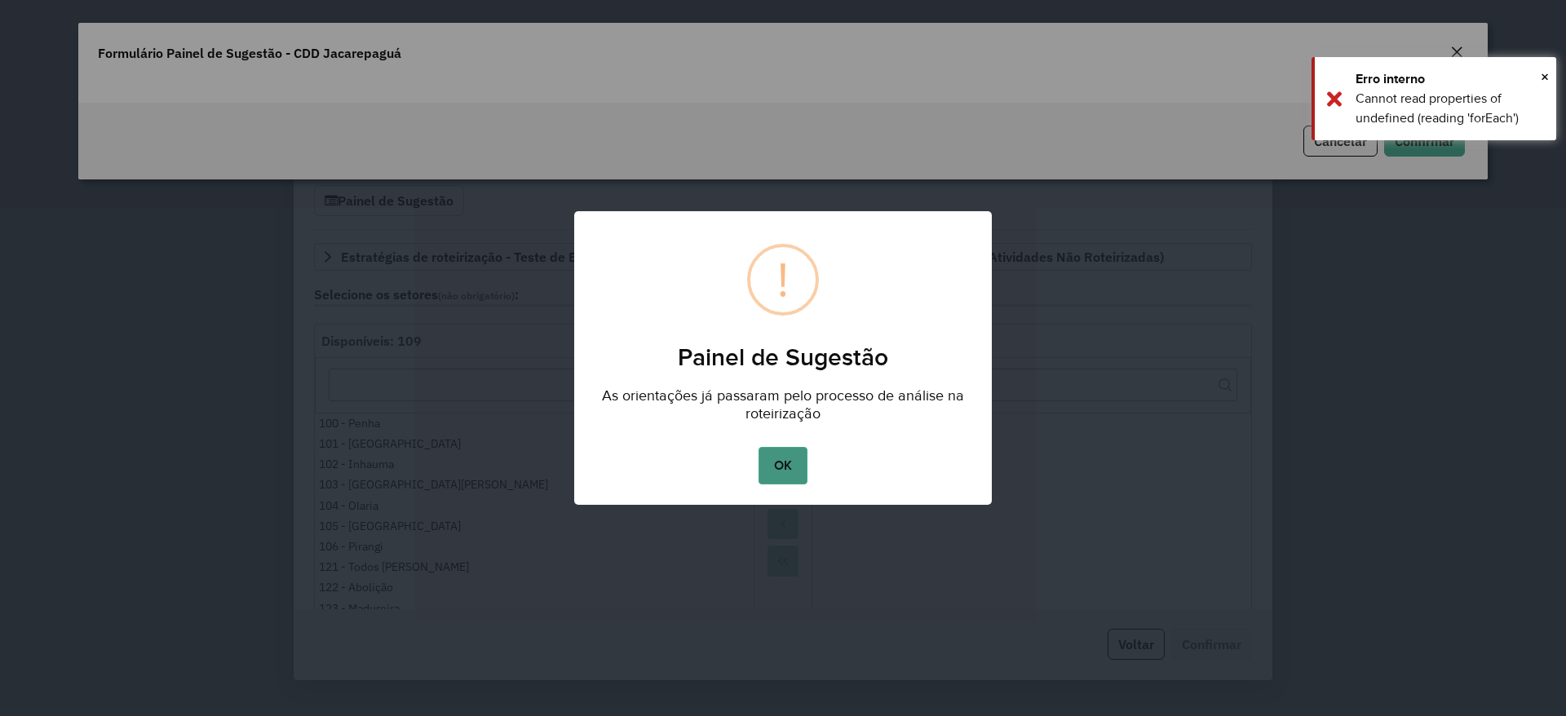
click at [793, 456] on button "OK" at bounding box center [783, 466] width 48 height 38
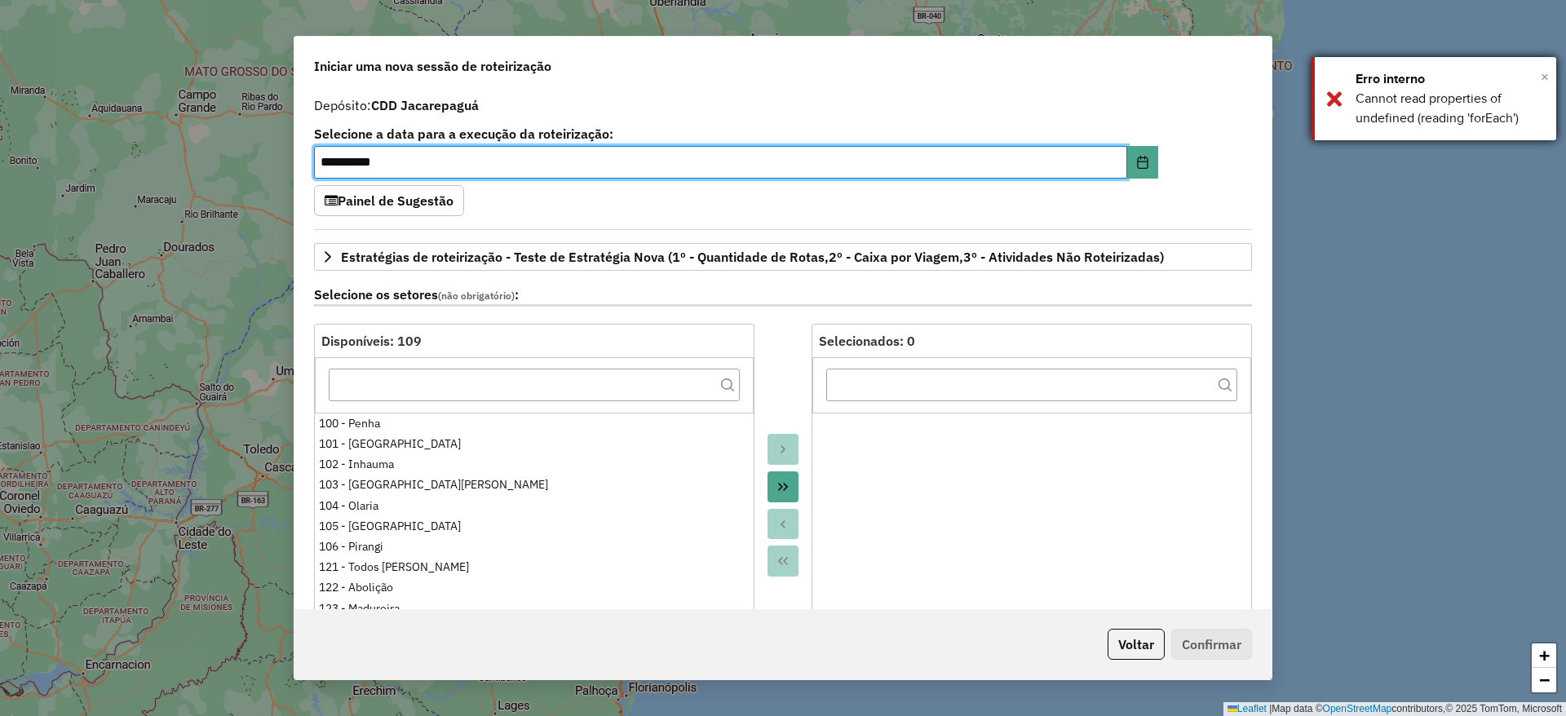
click at [1543, 78] on span "×" at bounding box center [1545, 77] width 8 height 18
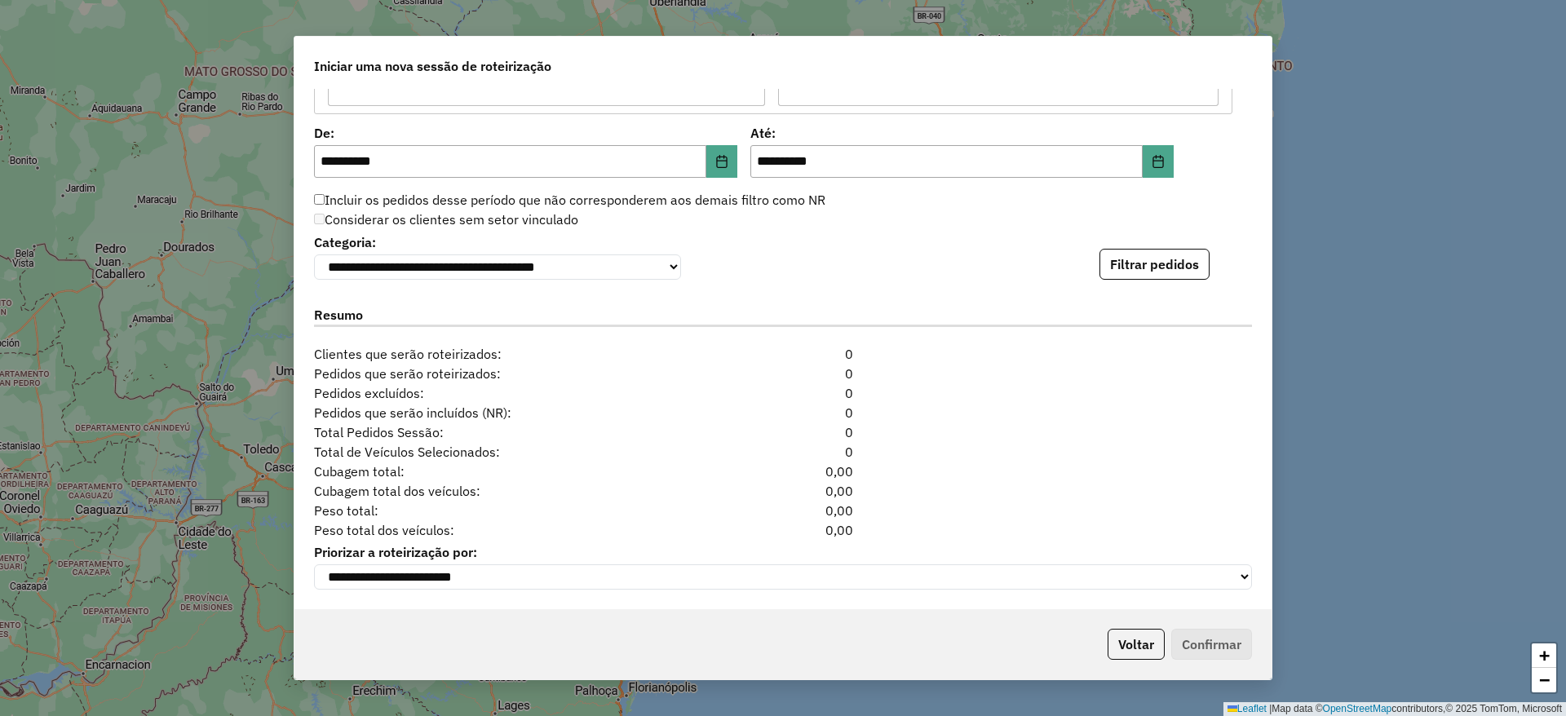
scroll to position [1684, 0]
click at [1162, 249] on button "Filtrar pedidos" at bounding box center [1155, 264] width 110 height 31
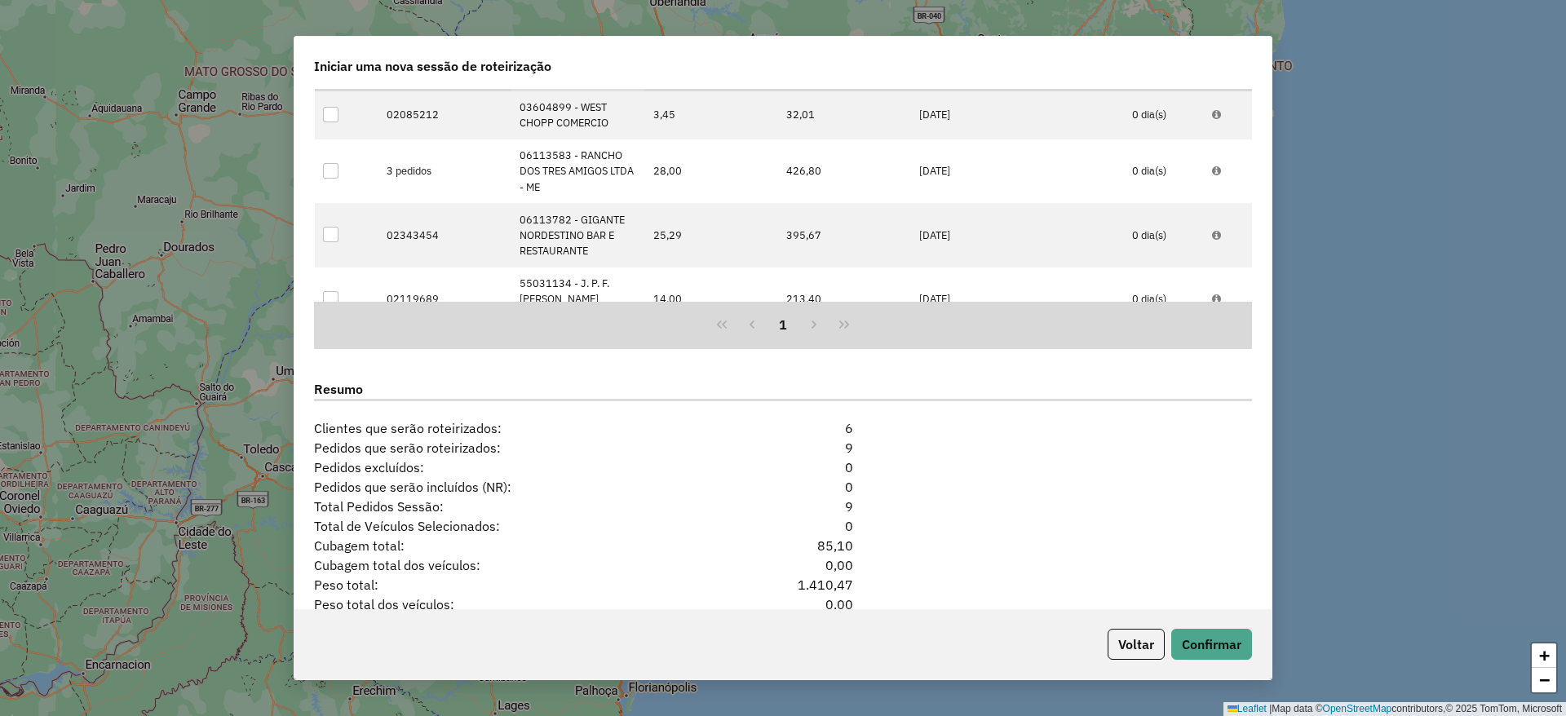
scroll to position [2040, 0]
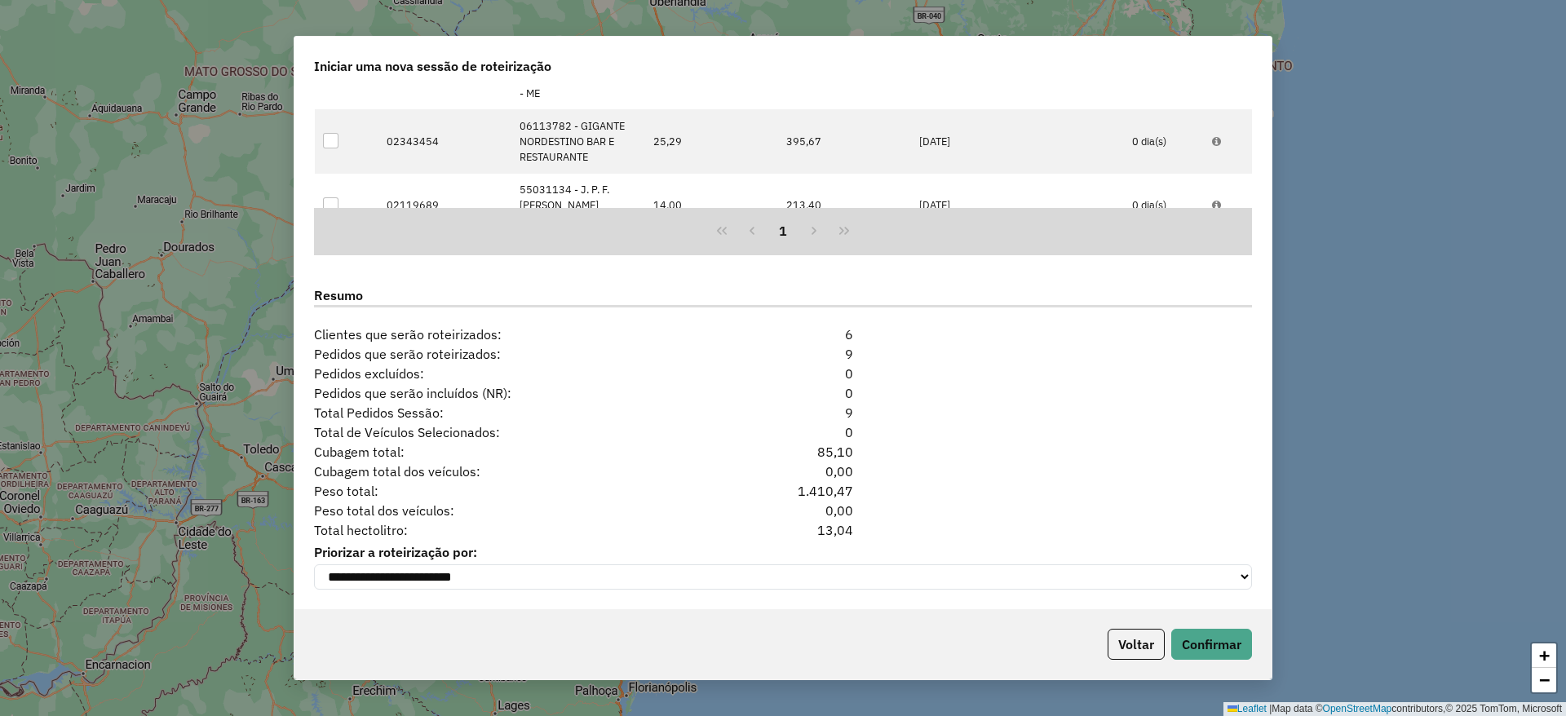
click at [836, 524] on div "13,04" at bounding box center [783, 530] width 160 height 20
click at [836, 523] on div "13,04" at bounding box center [783, 530] width 160 height 20
copy div "13,04"
click at [1123, 641] on button "Voltar" at bounding box center [1136, 644] width 57 height 31
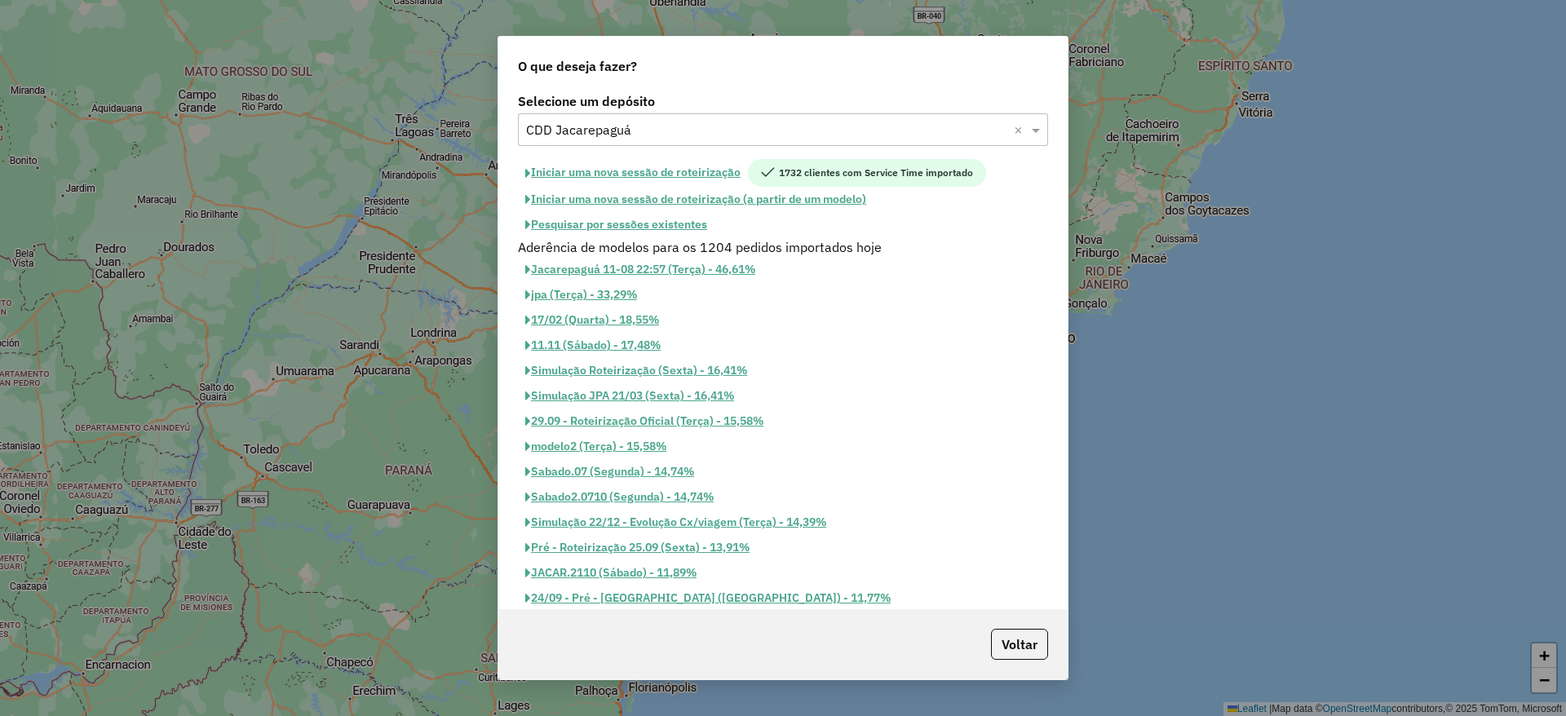
scroll to position [2009, 0]
click at [674, 121] on input "text" at bounding box center [766, 131] width 481 height 20
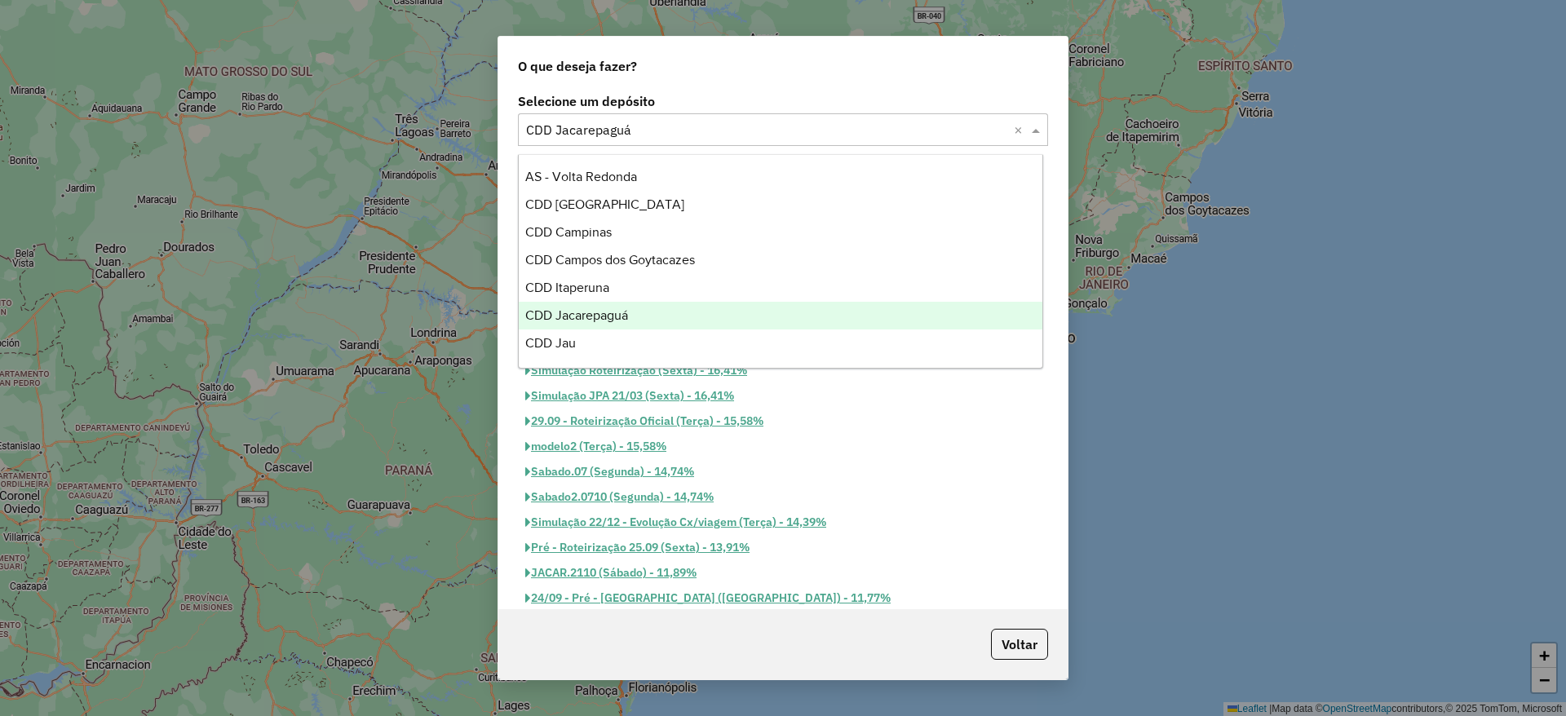
click at [645, 338] on div "CDD Jau" at bounding box center [781, 344] width 524 height 28
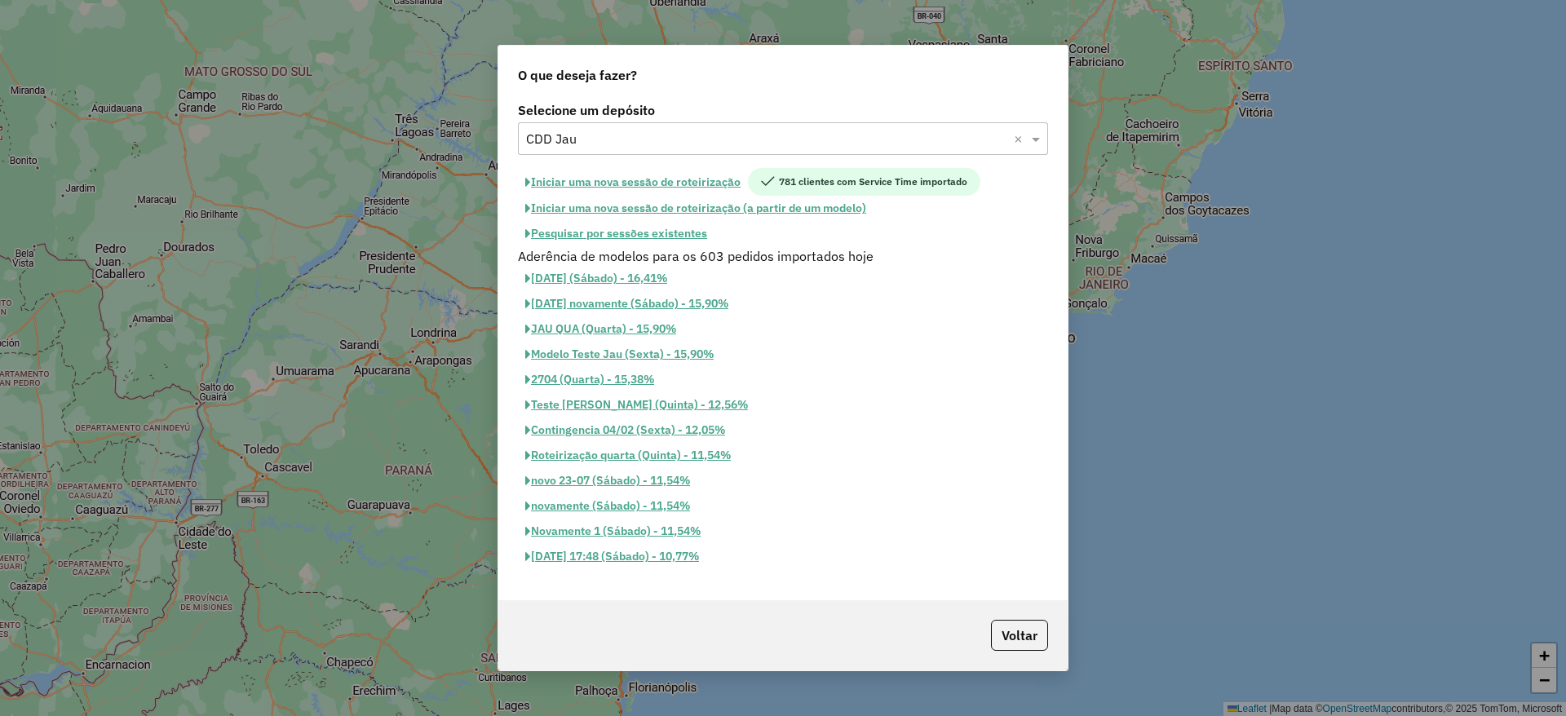
click at [681, 235] on button "Pesquisar por sessões existentes" at bounding box center [616, 233] width 197 height 25
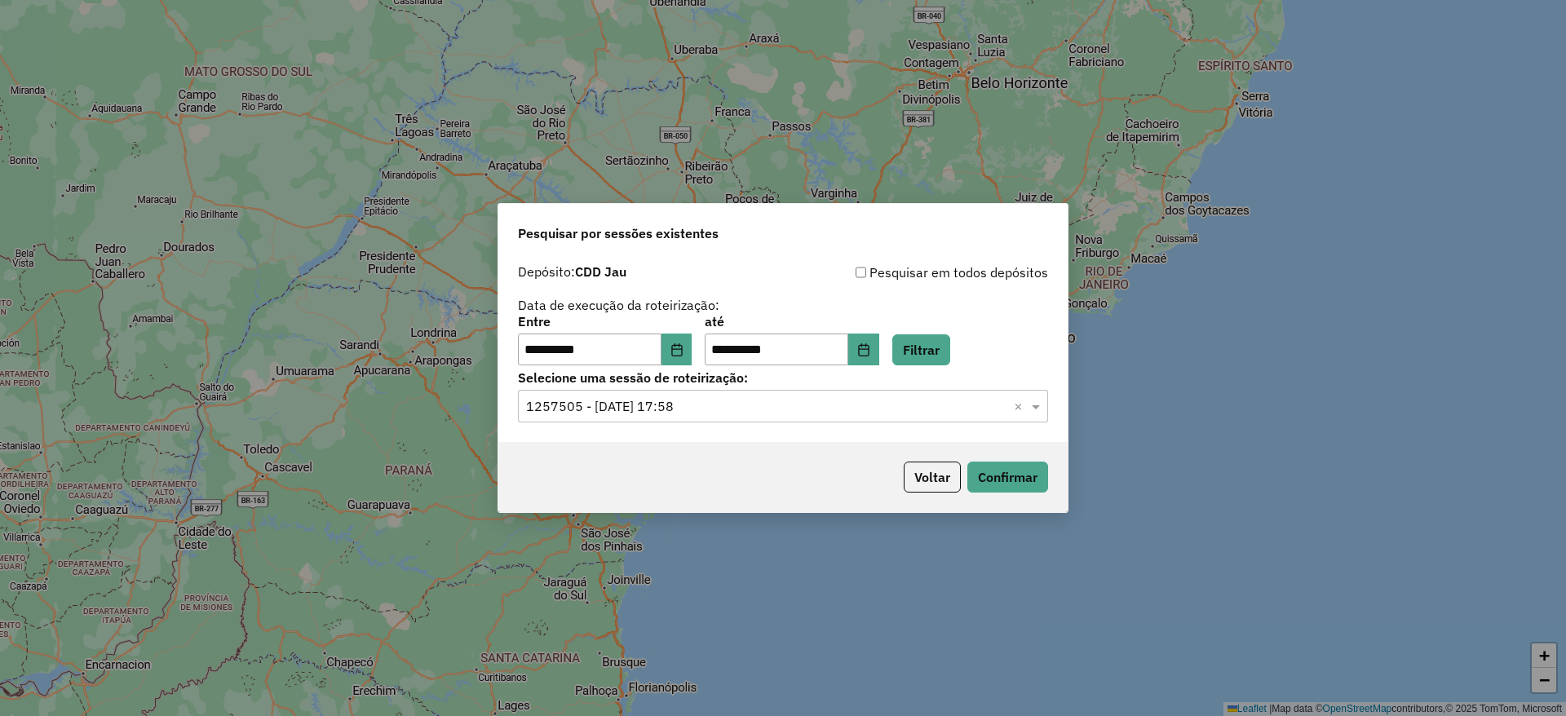
click at [963, 365] on div "**********" at bounding box center [782, 349] width 569 height 187
click at [934, 356] on button "Filtrar" at bounding box center [922, 349] width 58 height 31
click at [724, 410] on input "text" at bounding box center [766, 407] width 481 height 20
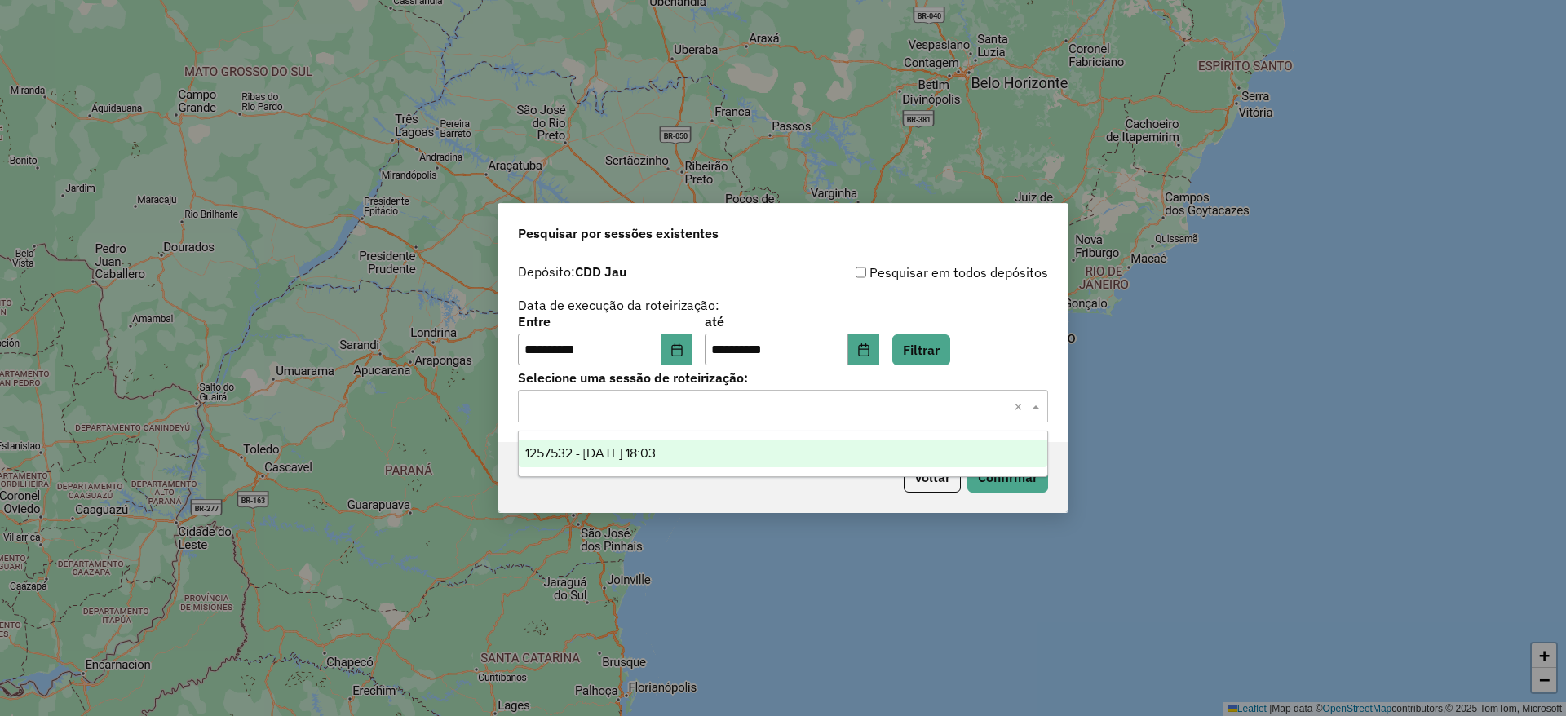
click at [721, 454] on div "1257532 - 02/09/2025 18:03" at bounding box center [783, 454] width 529 height 28
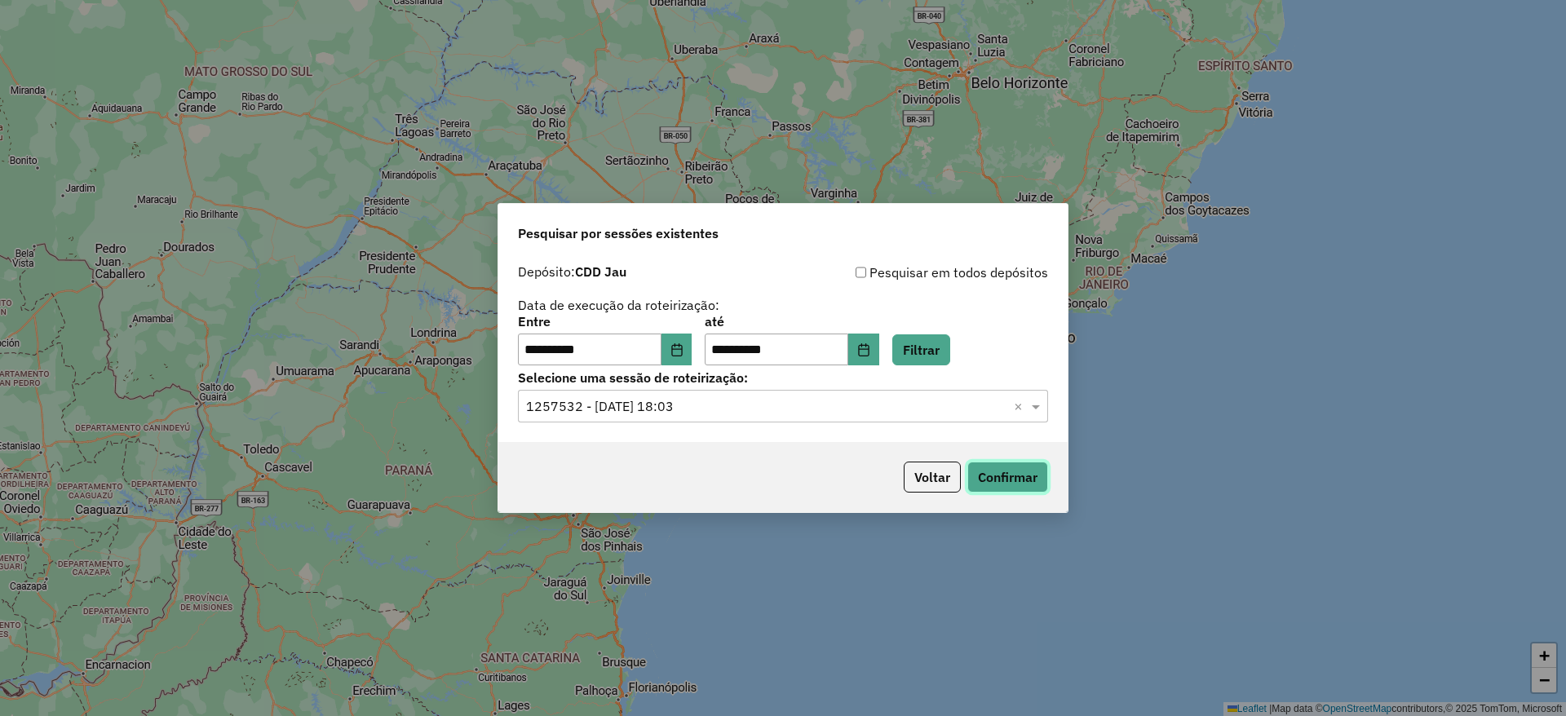
click at [974, 480] on button "Confirmar" at bounding box center [1008, 477] width 81 height 31
click at [914, 472] on button "Voltar" at bounding box center [932, 477] width 57 height 31
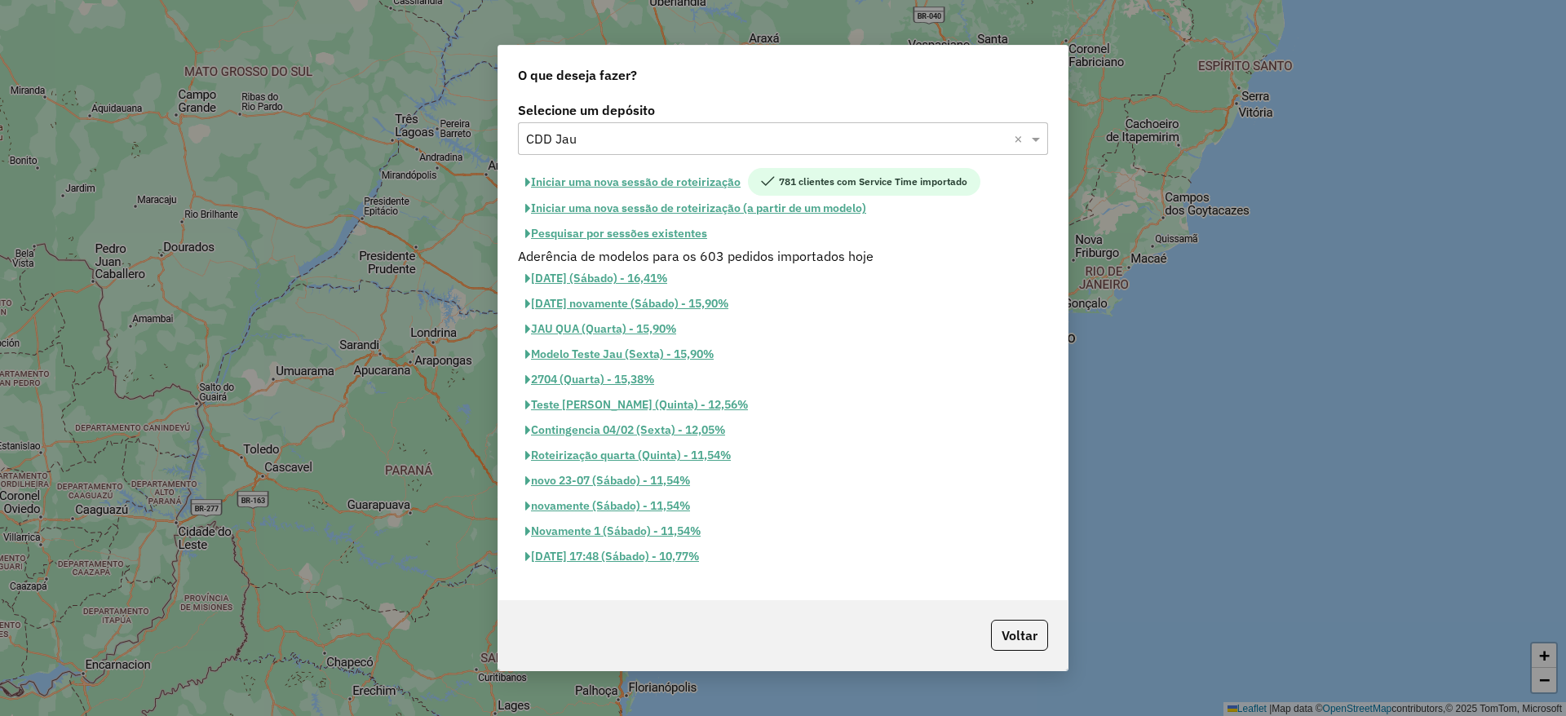
click at [659, 174] on button "Iniciar uma nova sessão de roteirização" at bounding box center [633, 182] width 230 height 28
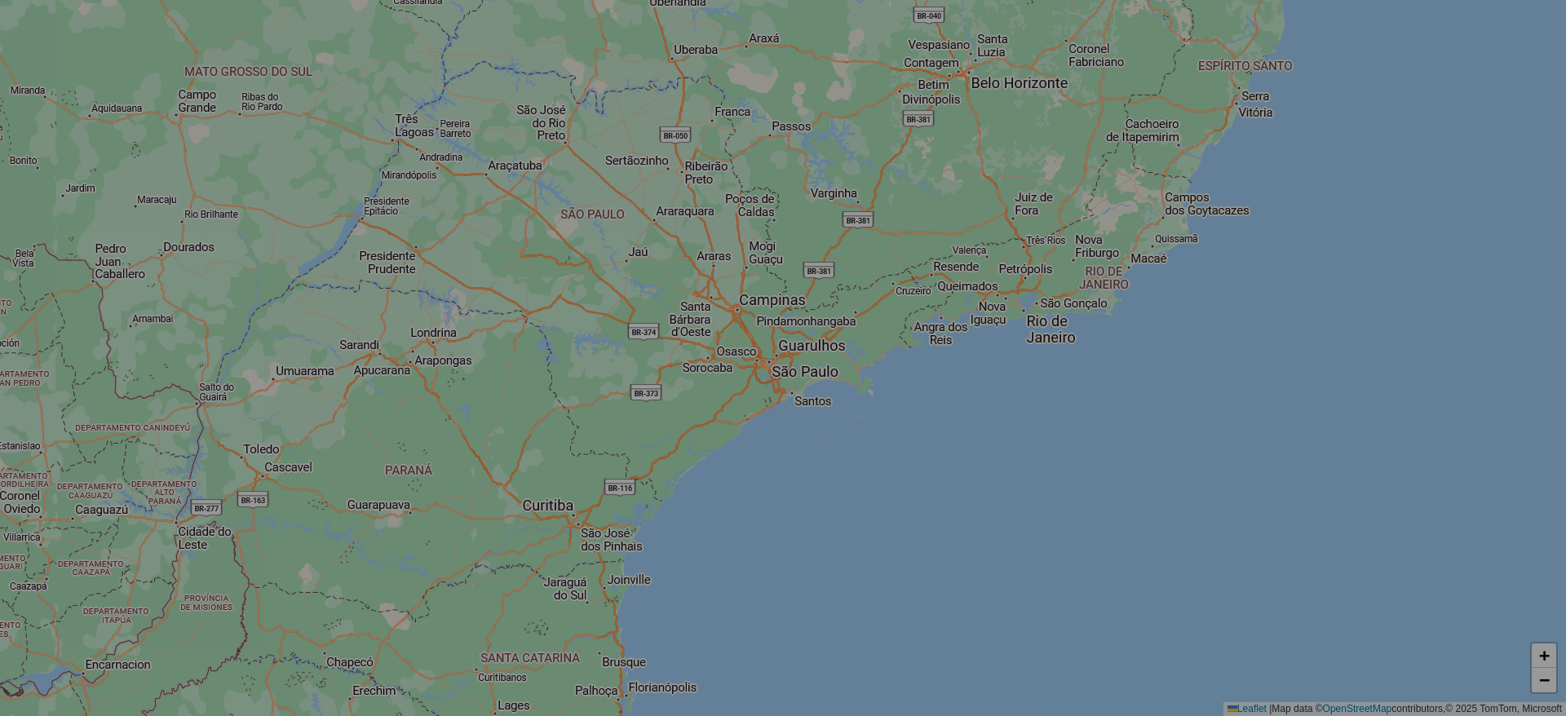
select select "*"
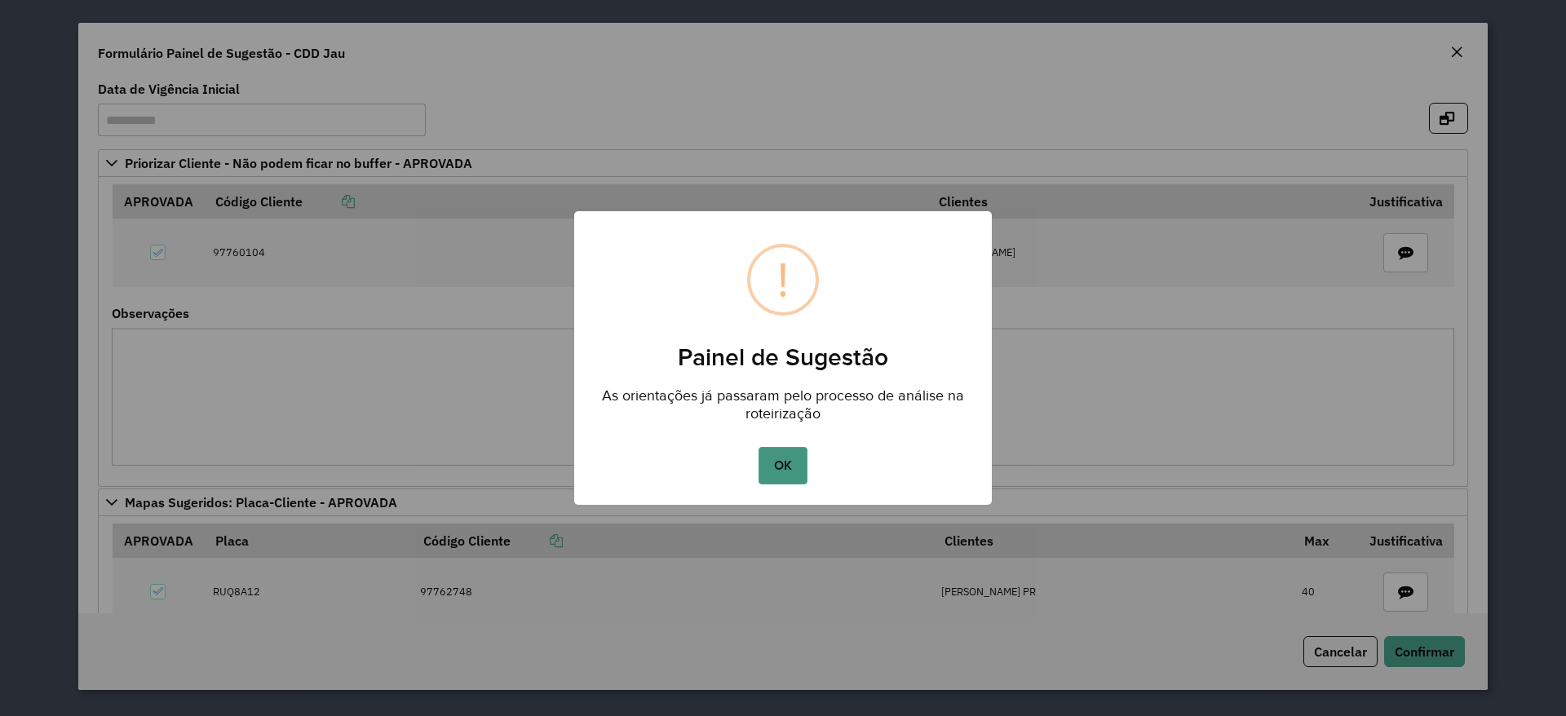
click at [777, 452] on button "OK" at bounding box center [783, 466] width 48 height 38
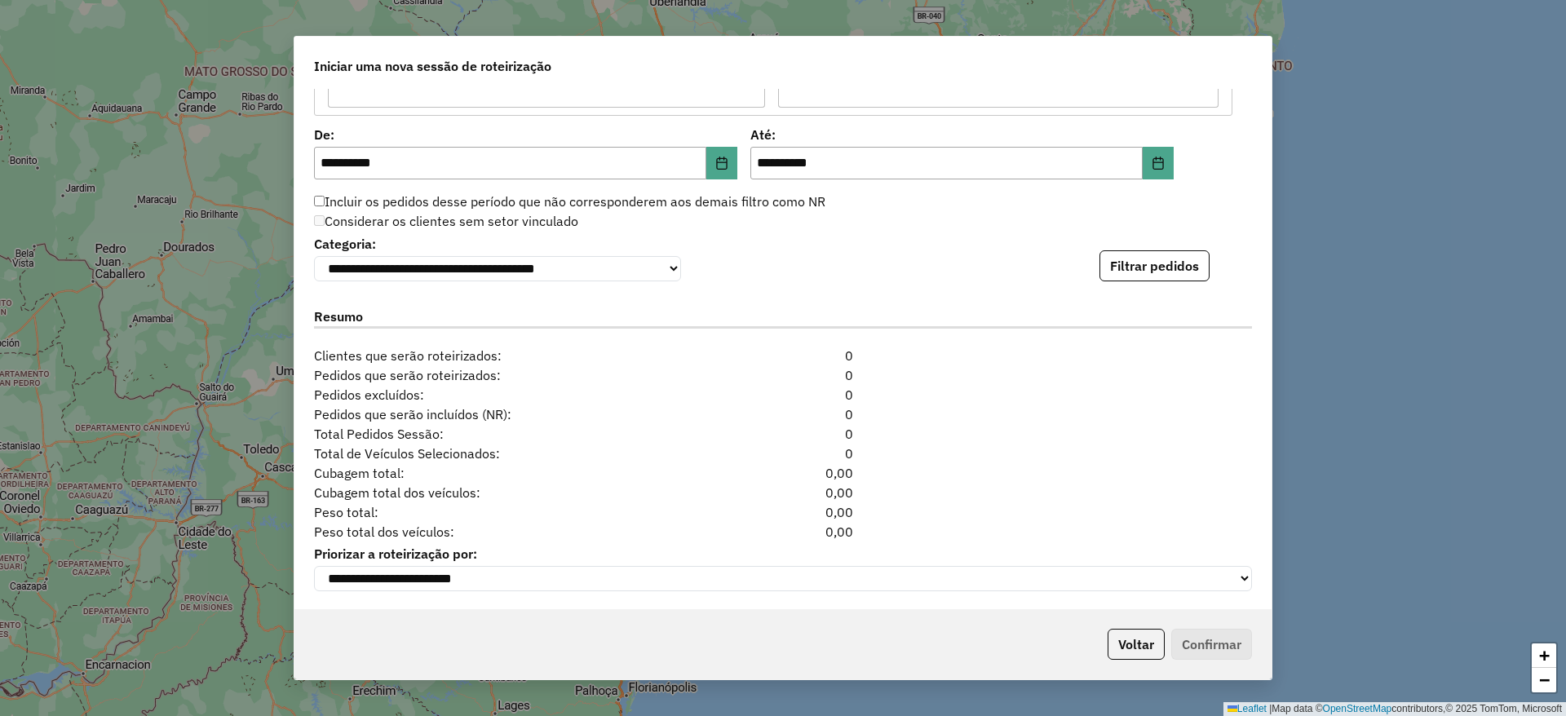
scroll to position [1684, 0]
click at [1127, 266] on button "Filtrar pedidos" at bounding box center [1155, 264] width 110 height 31
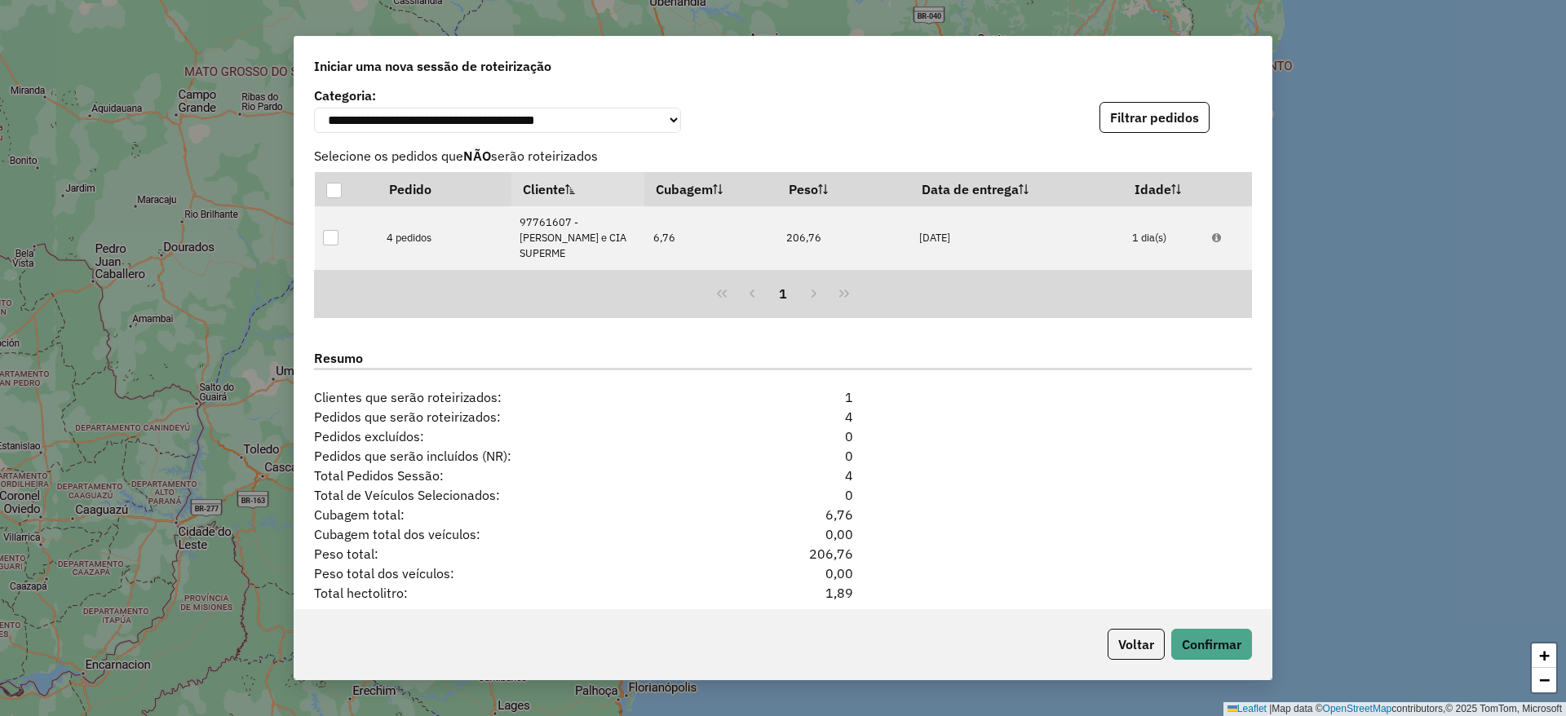
scroll to position [1878, 0]
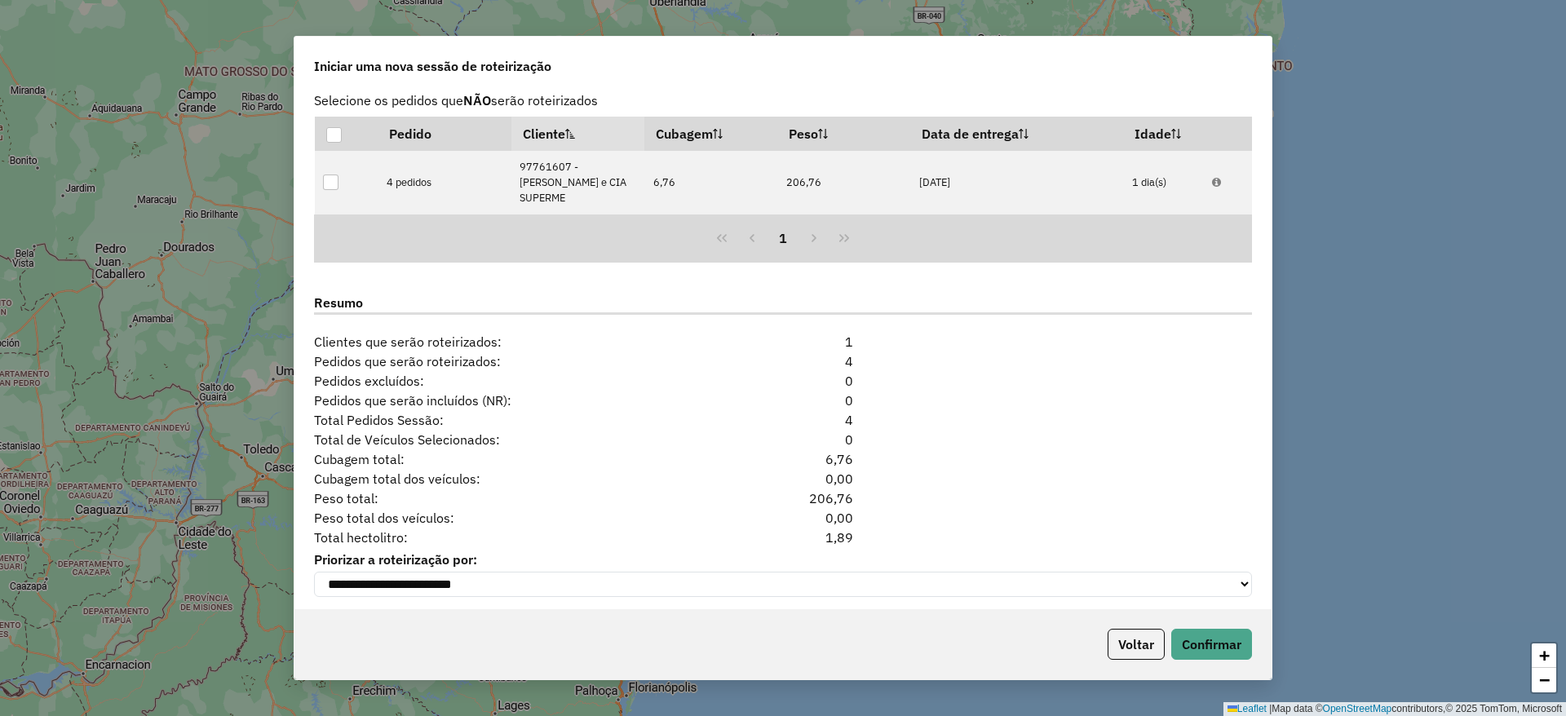
click at [834, 528] on div "1,89" at bounding box center [783, 538] width 160 height 20
copy div "1,89"
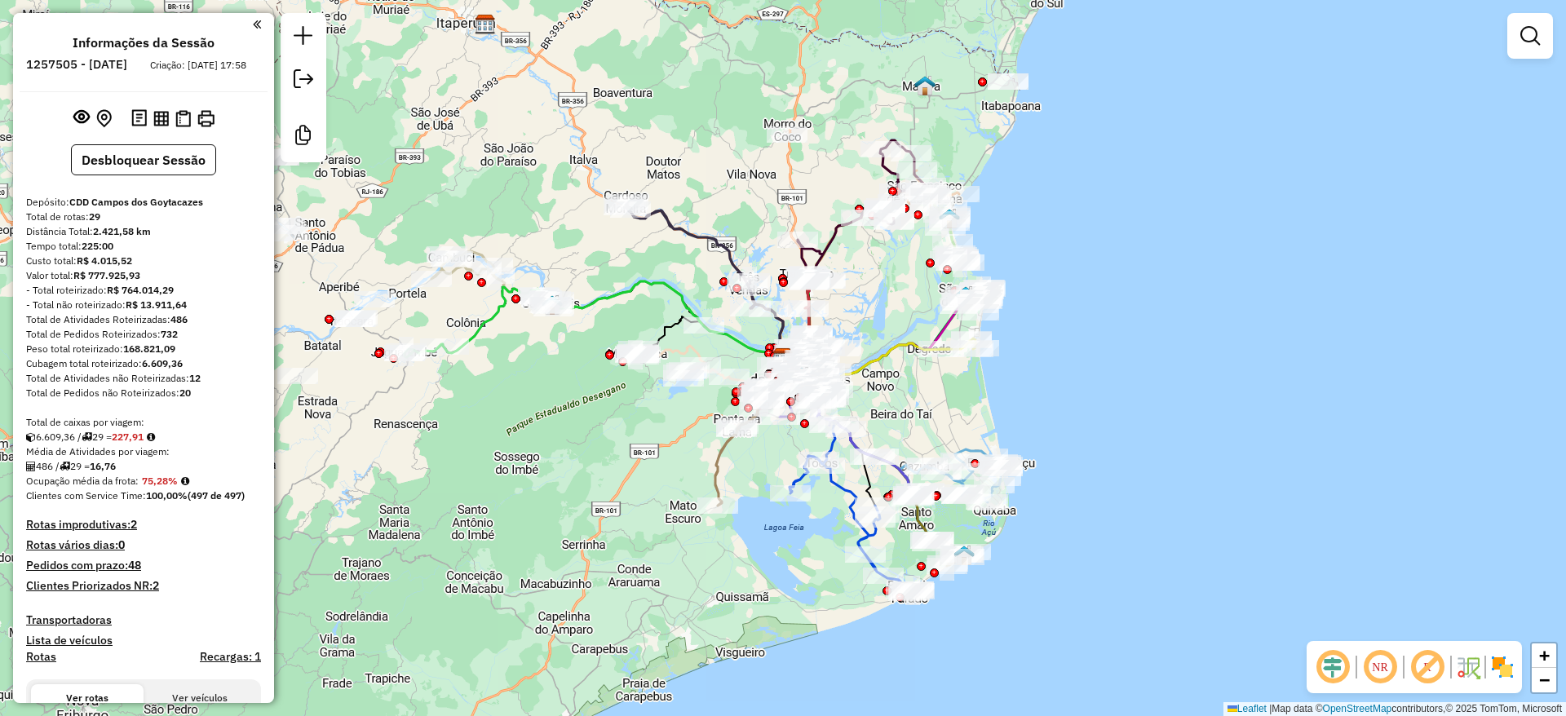
scroll to position [1539, 0]
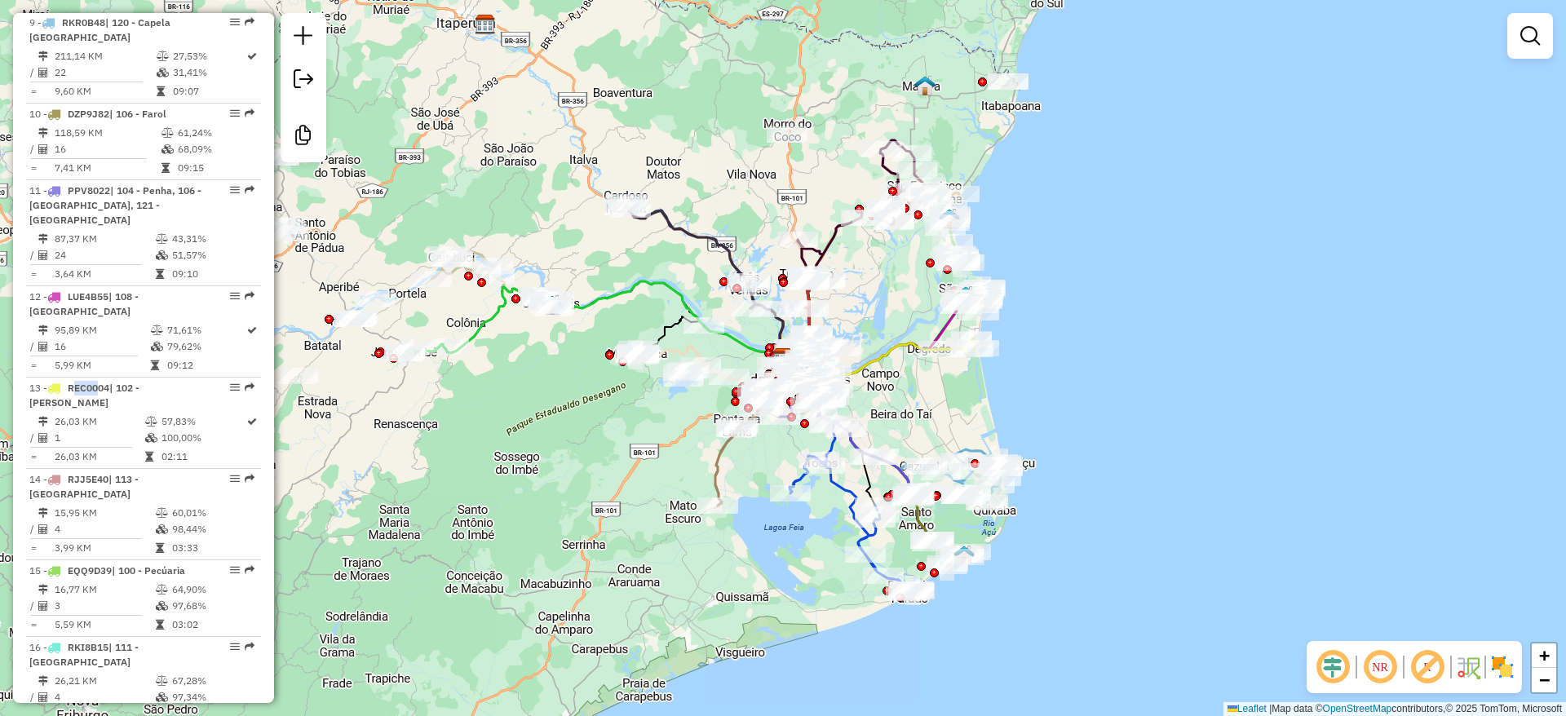
click at [1370, 196] on div "Janela de atendimento Grade de atendimento Capacidade Transportadoras Veículos …" at bounding box center [783, 358] width 1566 height 716
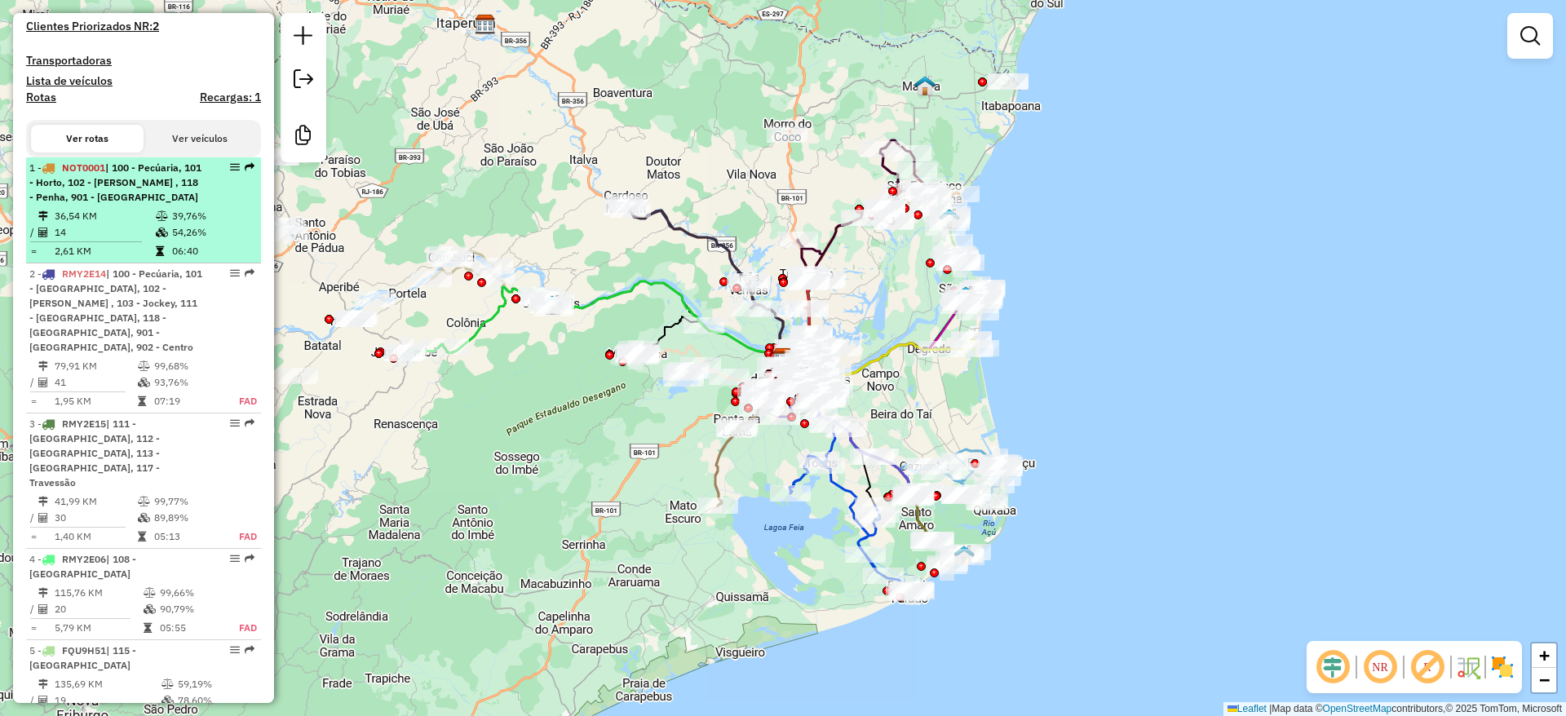
scroll to position [193, 0]
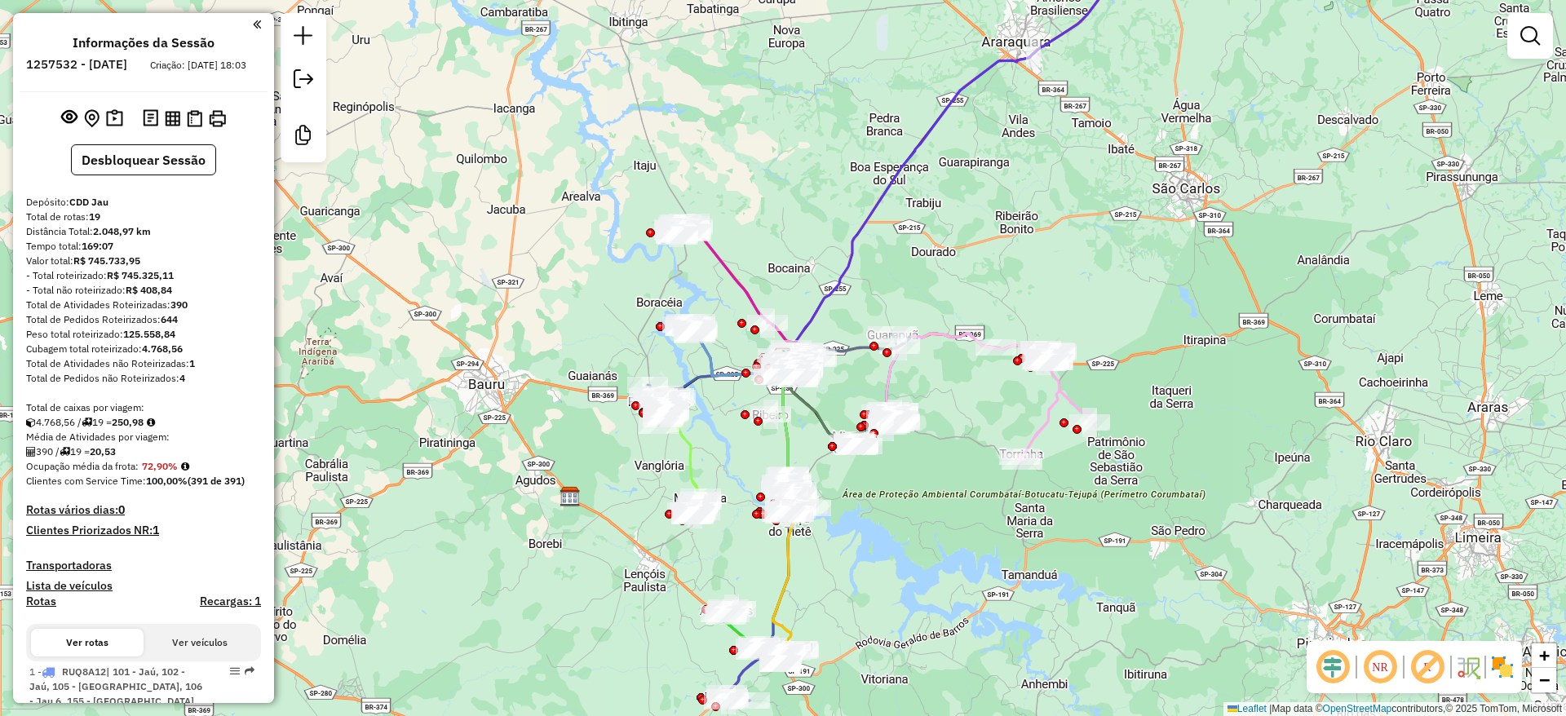
scroll to position [1688, 0]
